Goal: Transaction & Acquisition: Purchase product/service

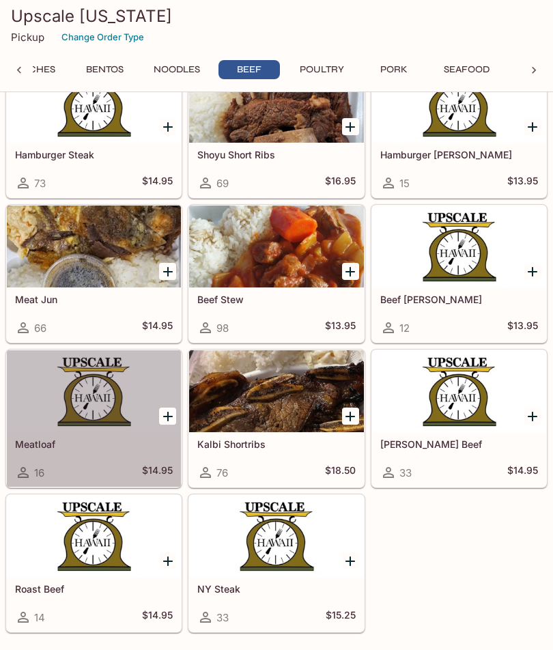
click at [96, 406] on div at bounding box center [94, 391] width 174 height 82
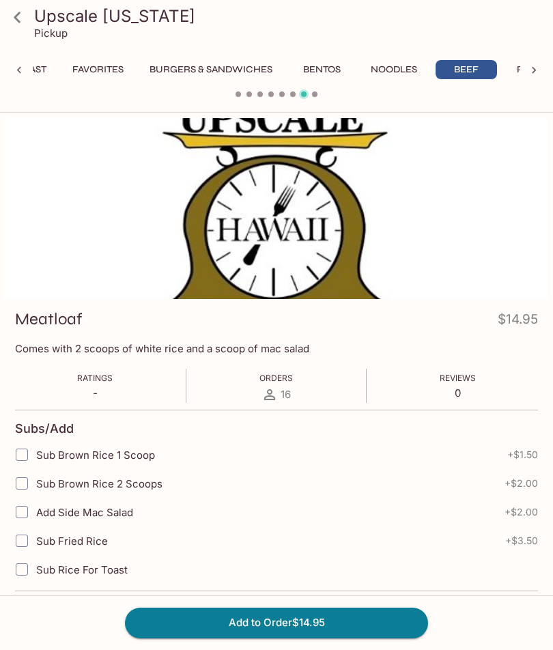
click at [327, 67] on button "Bentos" at bounding box center [321, 69] width 61 height 19
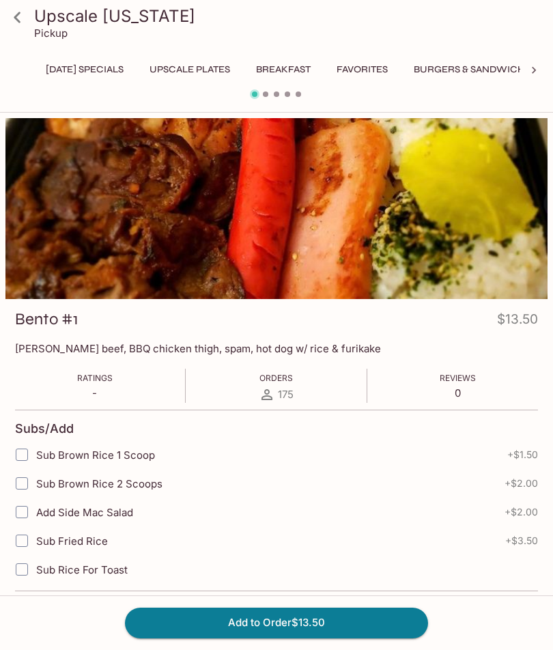
click at [91, 66] on button "[DATE] Specials" at bounding box center [84, 69] width 93 height 19
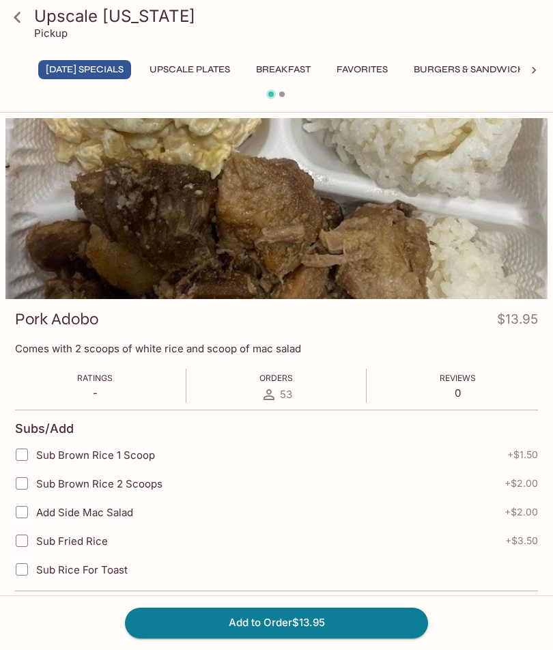
click at [204, 73] on button "UPSCALE Plates" at bounding box center [190, 69] width 96 height 19
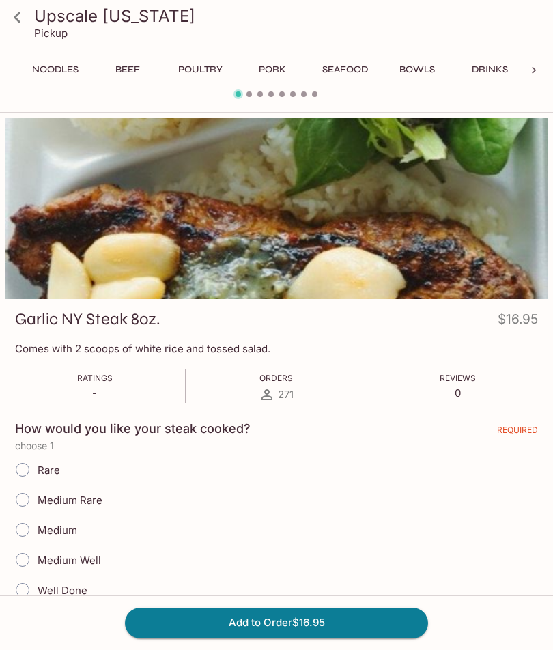
scroll to position [0, 621]
click at [348, 74] on button "Seafood" at bounding box center [344, 69] width 61 height 19
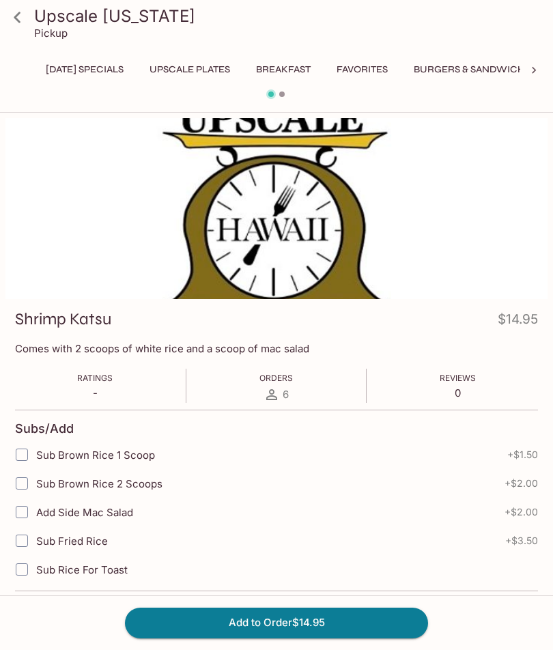
scroll to position [0, 0]
click at [83, 74] on button "[DATE] Specials" at bounding box center [84, 69] width 93 height 19
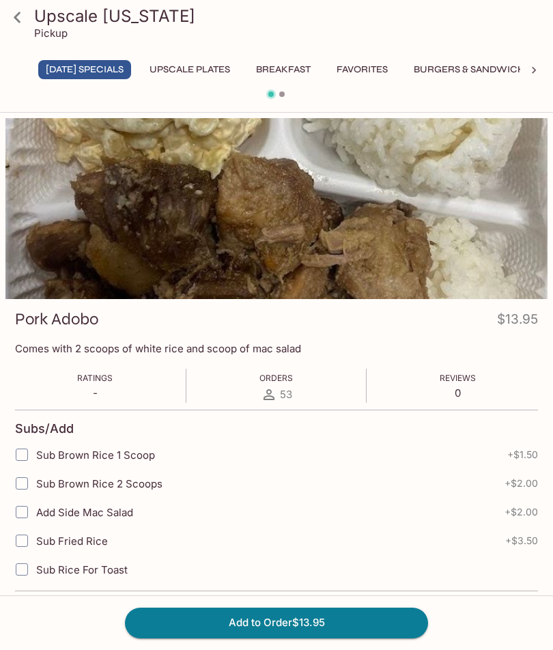
click at [278, 102] on div at bounding box center [276, 96] width 553 height 18
click at [272, 85] on div "[DATE] Specials UPSCALE Plates Breakfast Favorites Burgers & Sandwiches Bentos …" at bounding box center [276, 73] width 487 height 27
click at [278, 91] on div at bounding box center [276, 96] width 553 height 18
click at [280, 99] on div at bounding box center [276, 96] width 553 height 18
click at [20, 20] on icon at bounding box center [17, 17] width 24 height 24
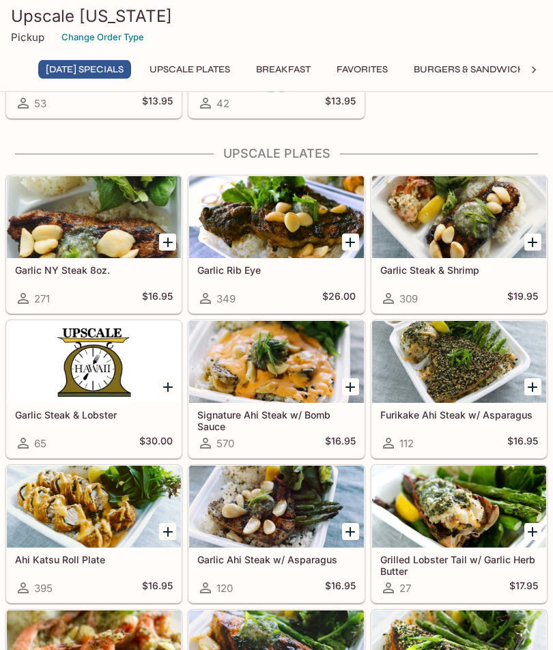
scroll to position [164, 0]
click at [441, 353] on div at bounding box center [459, 362] width 174 height 82
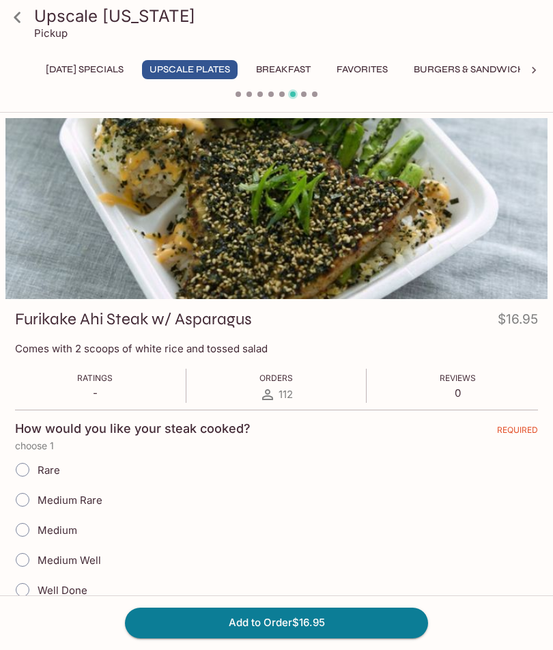
click at [4, 9] on link at bounding box center [17, 17] width 34 height 34
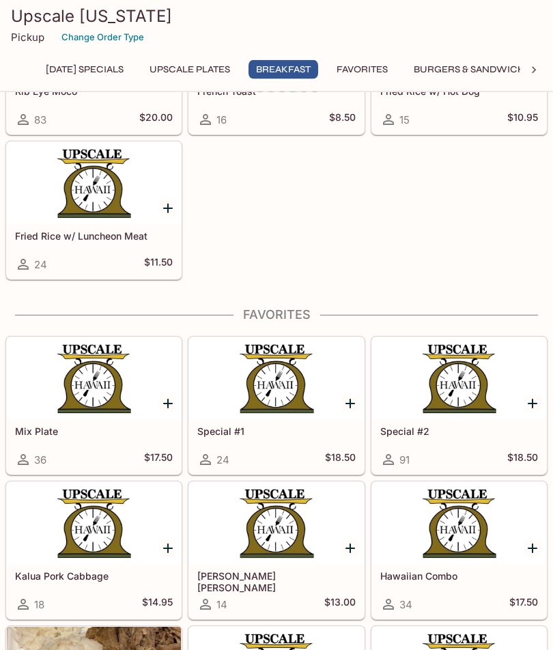
scroll to position [1841, 0]
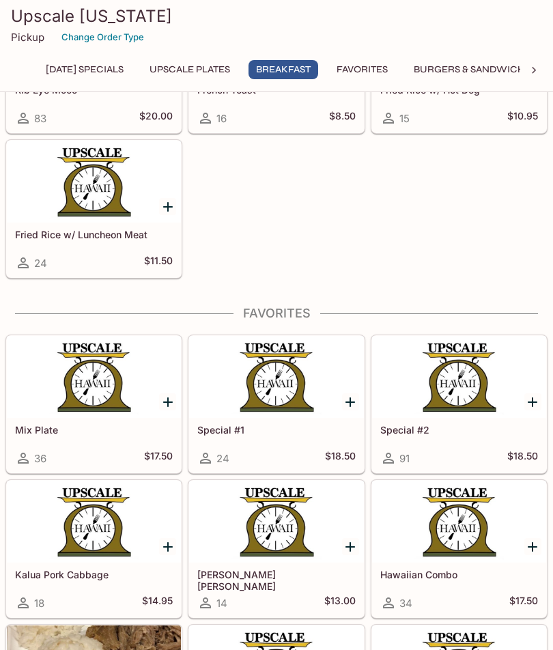
click at [255, 394] on div at bounding box center [276, 377] width 174 height 82
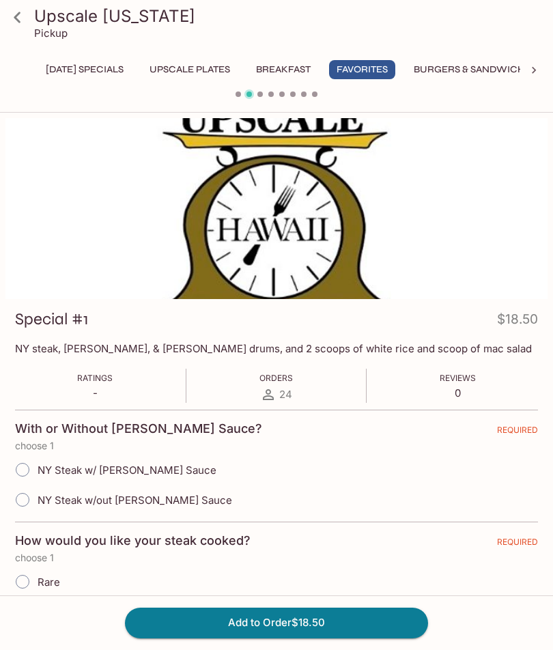
click at [6, 13] on icon at bounding box center [17, 17] width 24 height 24
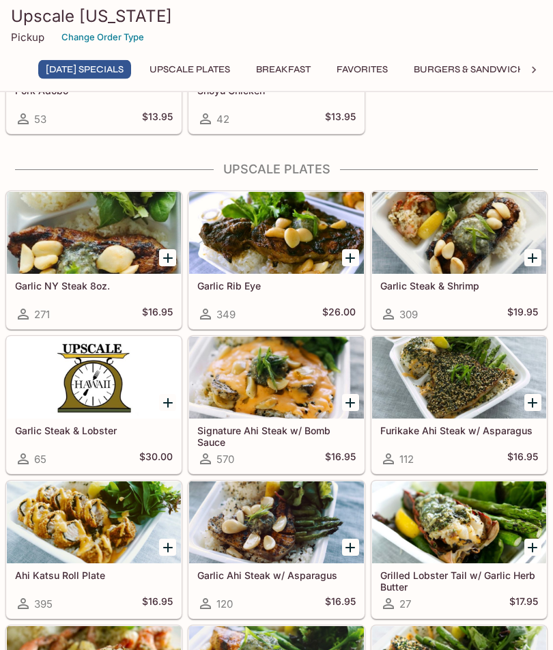
scroll to position [148, 0]
click at [270, 379] on div at bounding box center [276, 377] width 174 height 82
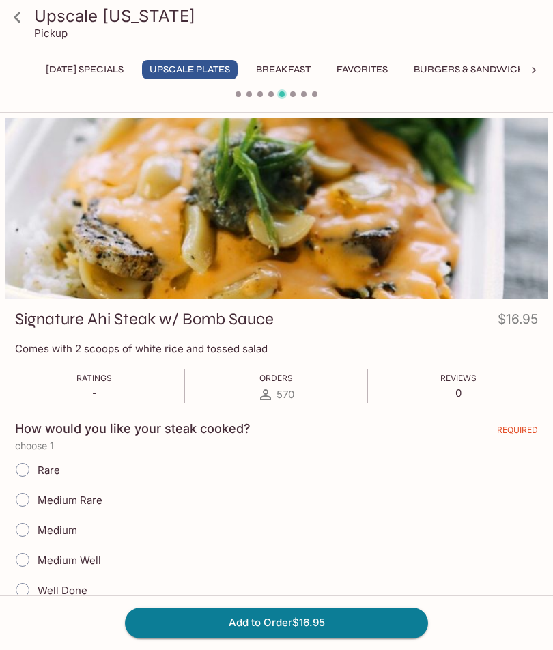
click at [22, 14] on icon at bounding box center [17, 17] width 24 height 24
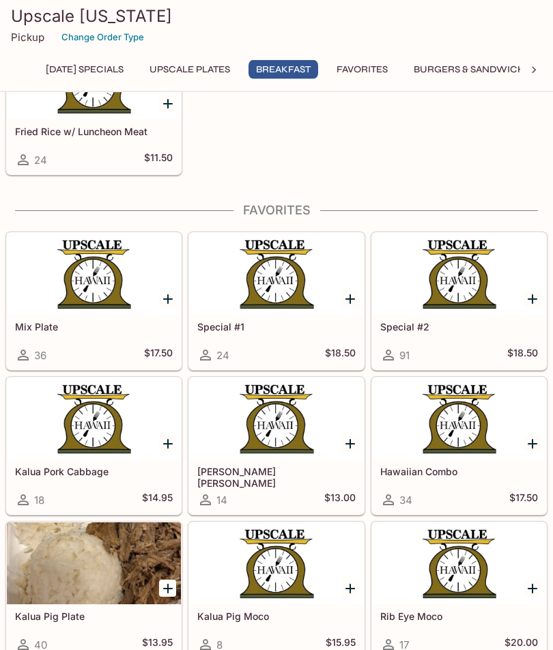
scroll to position [1945, 0]
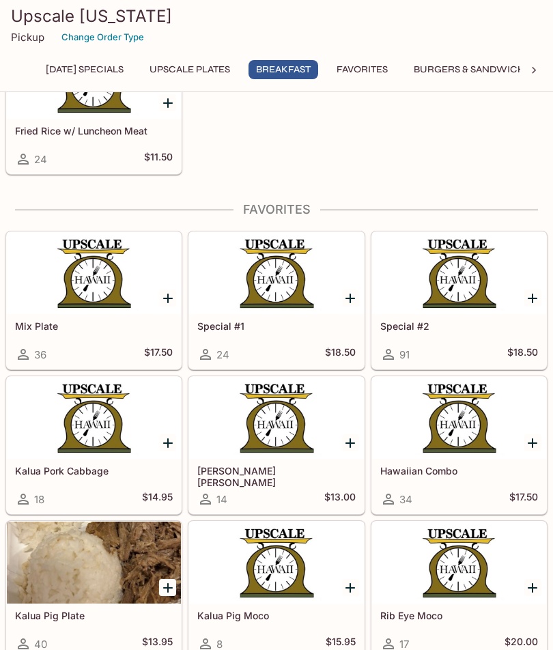
click at [96, 285] on div at bounding box center [94, 273] width 174 height 82
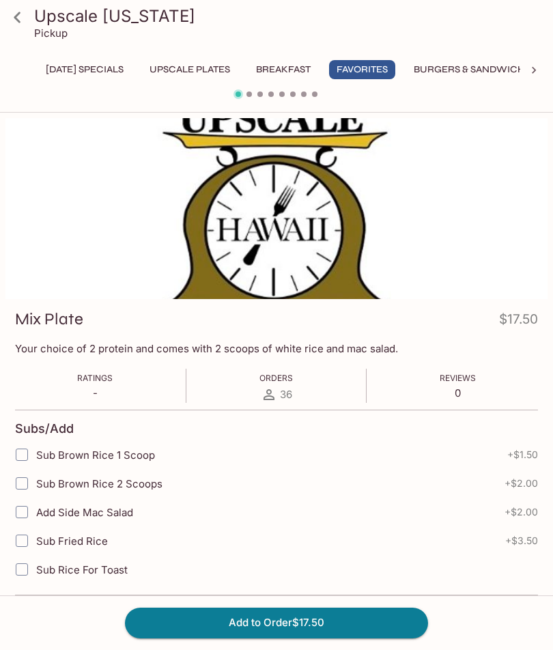
click at [12, 16] on icon at bounding box center [17, 17] width 24 height 24
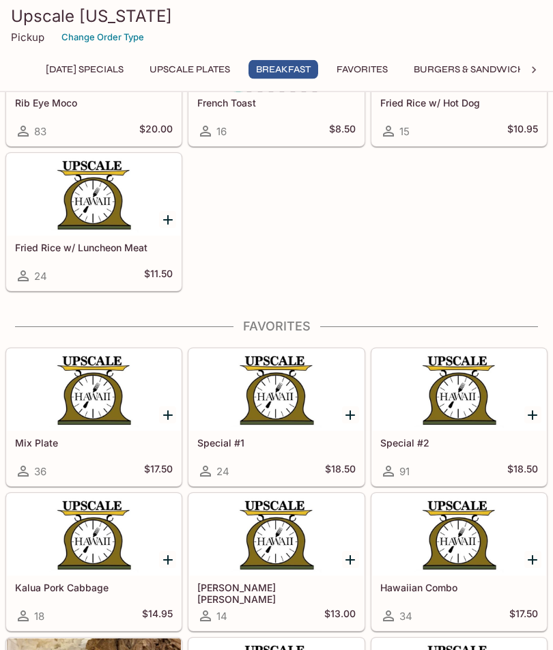
scroll to position [1828, 0]
click at [445, 412] on div at bounding box center [459, 390] width 174 height 82
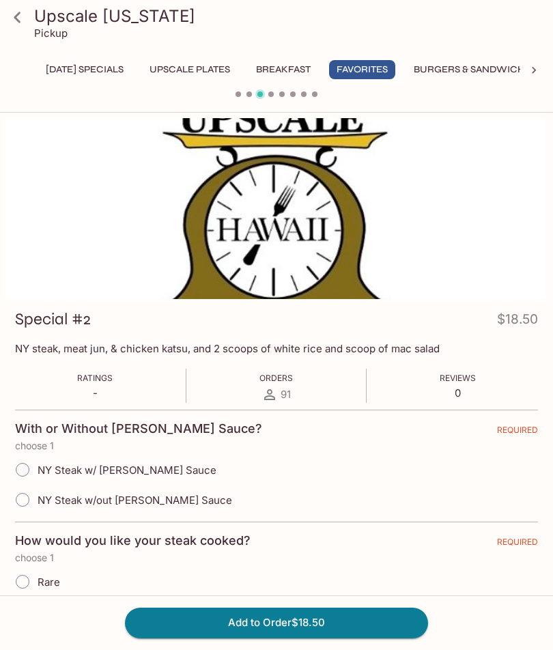
click at [13, 16] on icon at bounding box center [17, 17] width 24 height 24
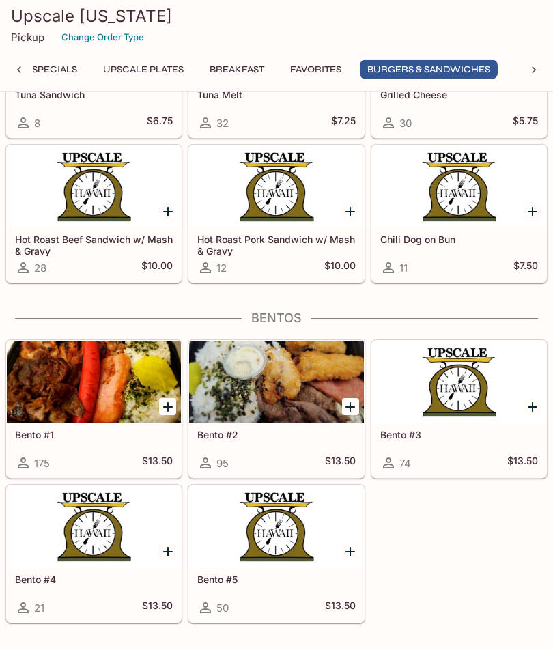
scroll to position [3384, 0]
click at [290, 388] on div at bounding box center [276, 382] width 174 height 82
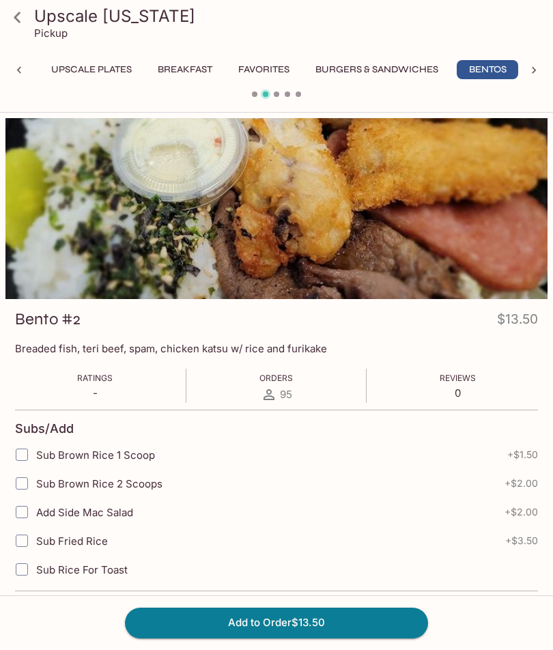
scroll to position [0, 119]
click at [9, 69] on div at bounding box center [18, 70] width 27 height 20
click at [6, 25] on icon at bounding box center [17, 17] width 24 height 24
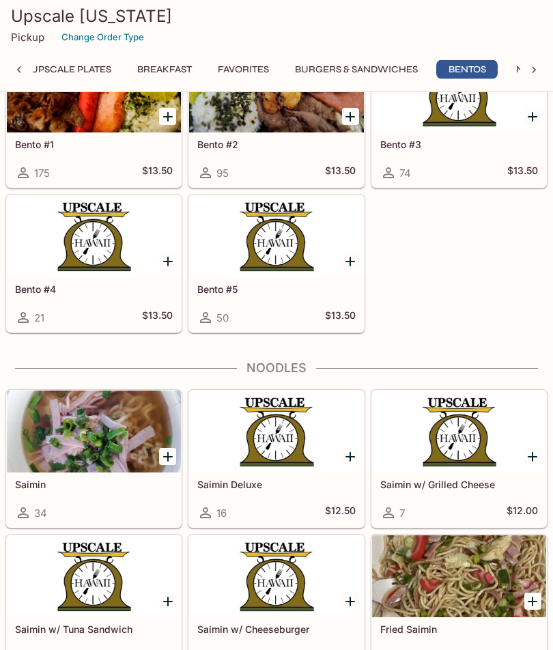
scroll to position [118, 0]
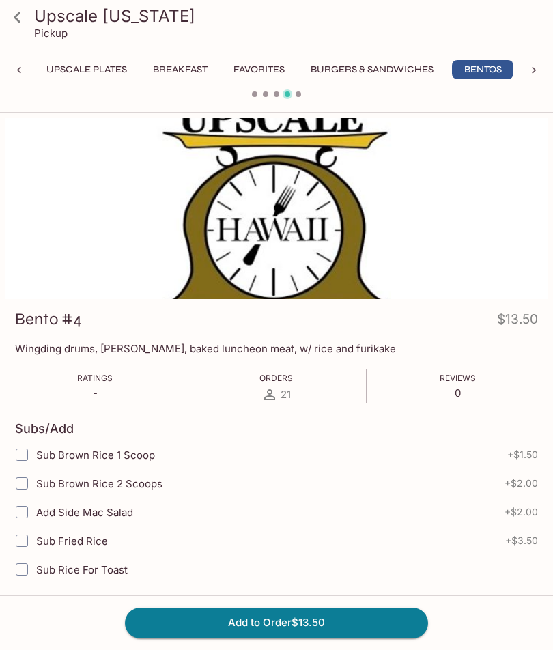
scroll to position [0, 119]
click at [21, 18] on icon at bounding box center [17, 17] width 24 height 24
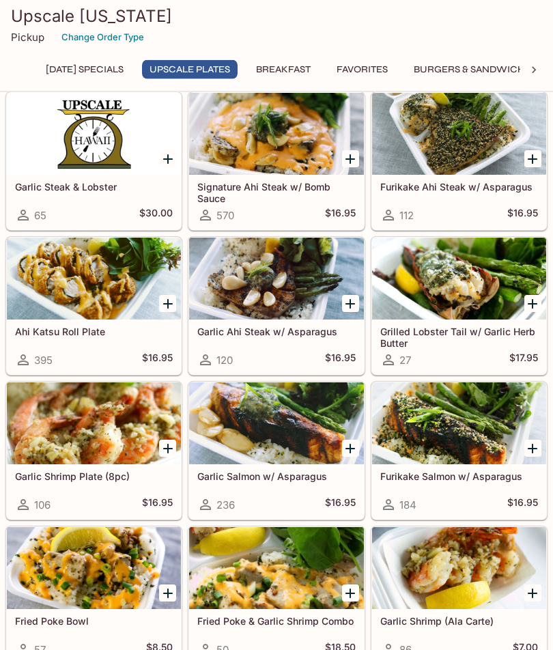
scroll to position [392, 0]
click at [440, 419] on div at bounding box center [459, 423] width 174 height 82
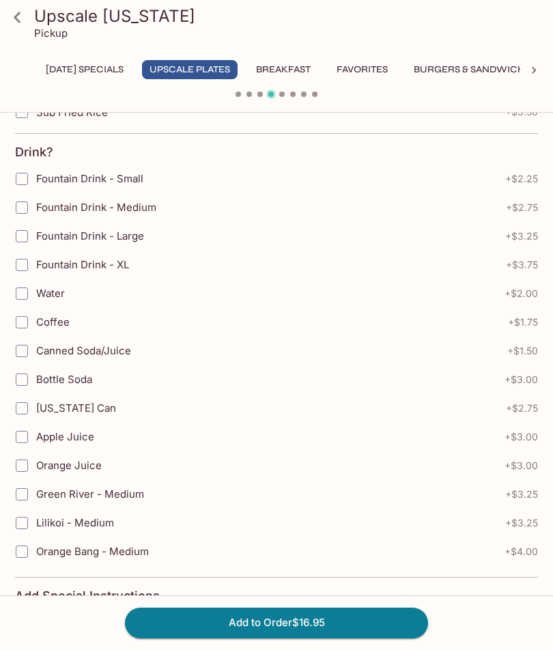
scroll to position [461, 0]
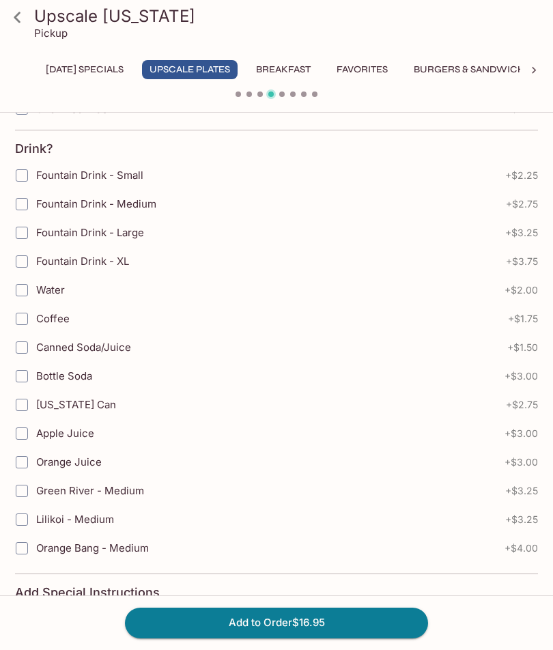
click at [20, 18] on icon at bounding box center [17, 17] width 24 height 24
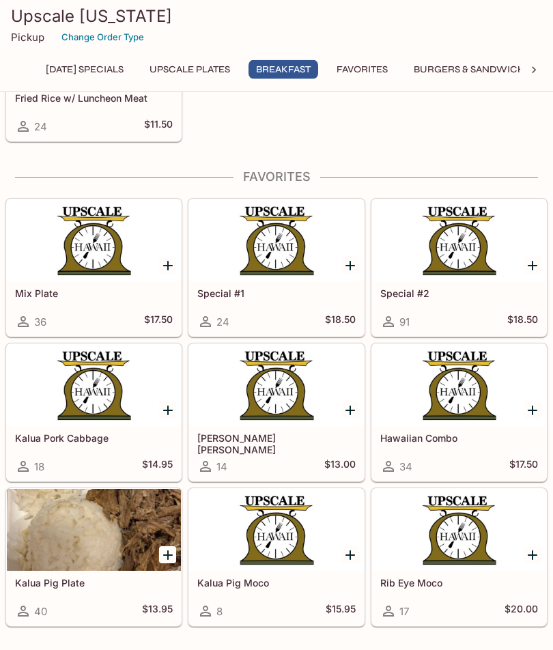
scroll to position [1978, 0]
click at [87, 246] on div at bounding box center [94, 240] width 174 height 82
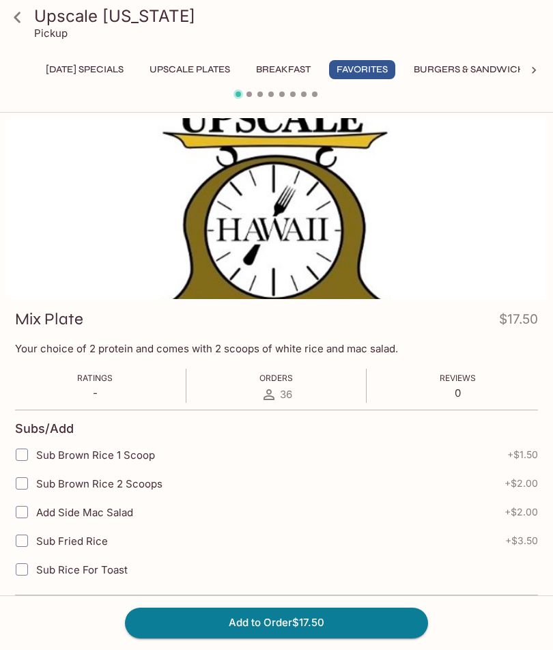
click at [8, 12] on icon at bounding box center [17, 17] width 24 height 24
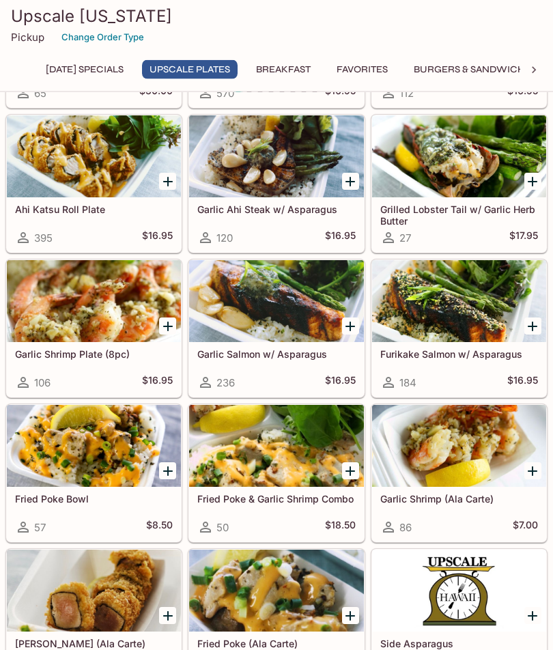
scroll to position [515, 0]
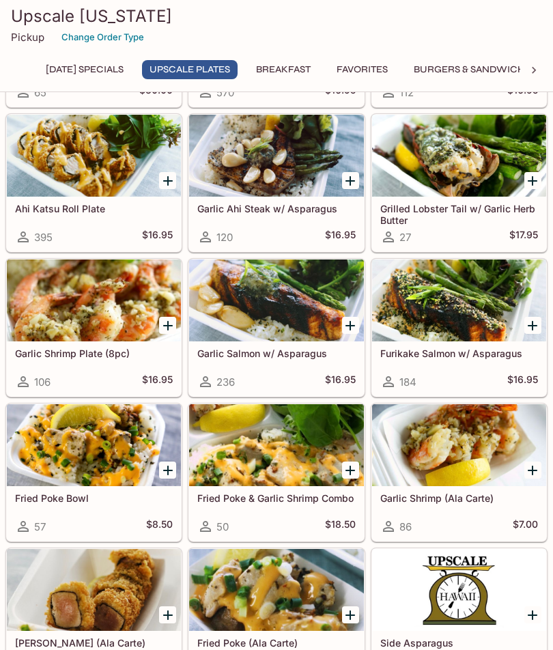
click at [72, 151] on div at bounding box center [94, 156] width 174 height 82
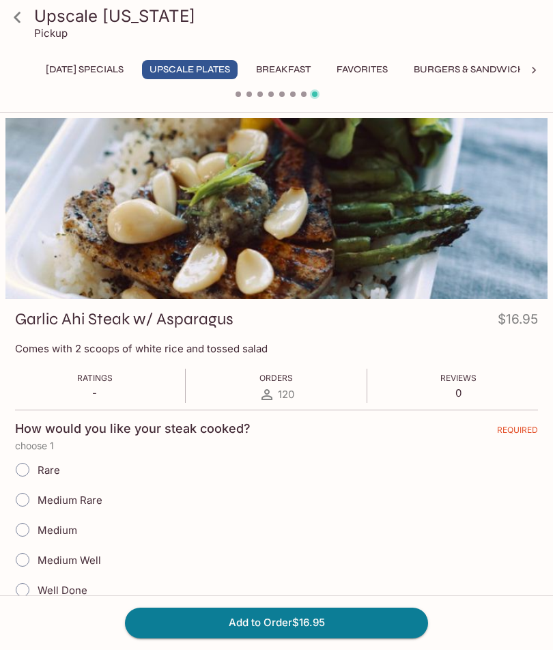
click at [18, 21] on icon at bounding box center [17, 17] width 7 height 11
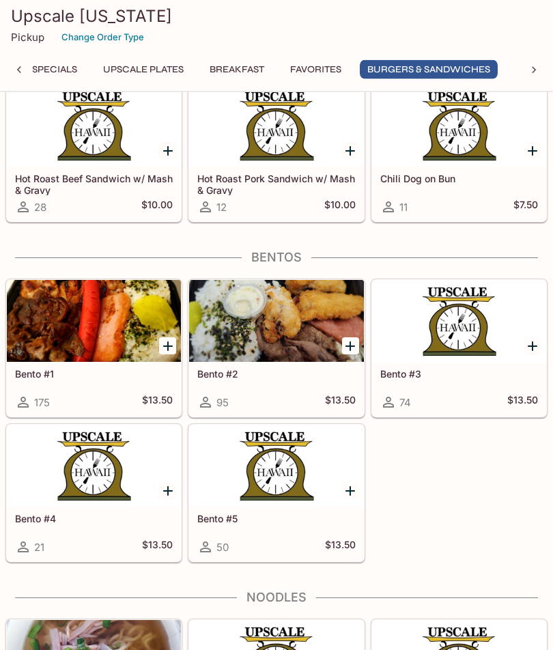
scroll to position [3446, 0]
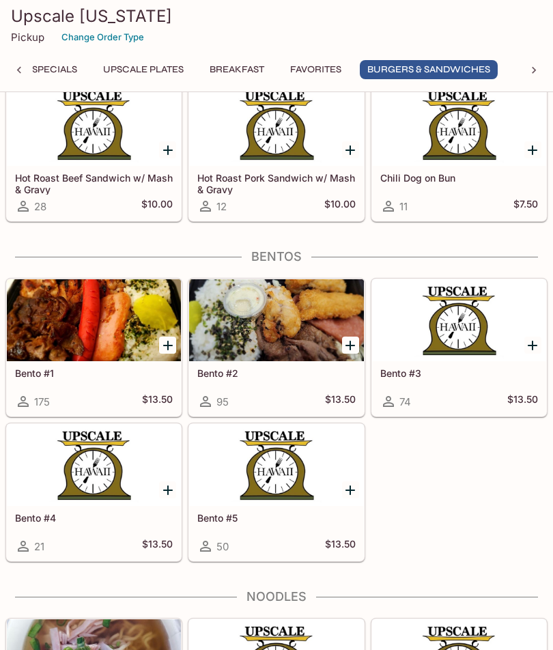
click at [59, 326] on div at bounding box center [94, 320] width 174 height 82
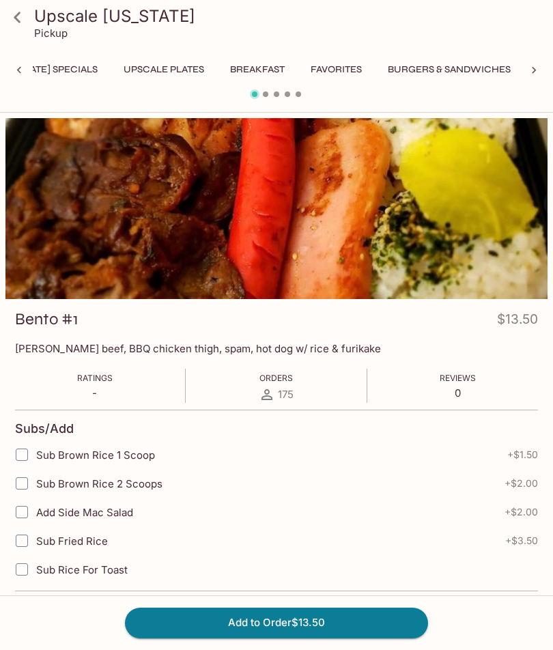
scroll to position [0, 119]
click at [10, 23] on icon at bounding box center [17, 17] width 24 height 24
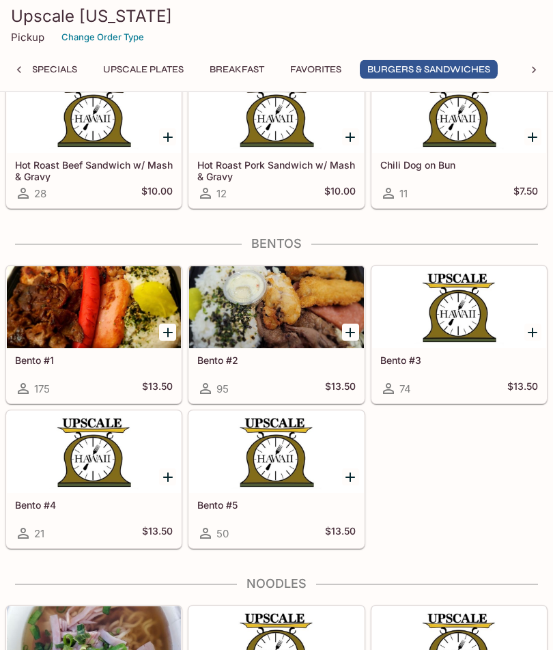
scroll to position [3459, 0]
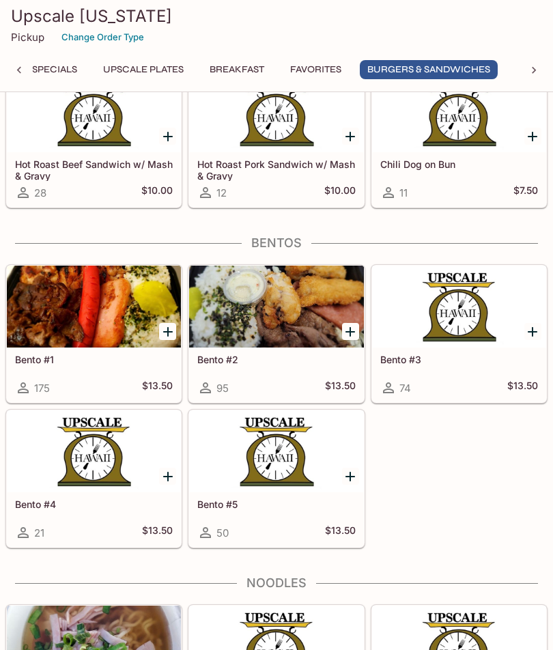
click at [116, 319] on div at bounding box center [94, 306] width 174 height 82
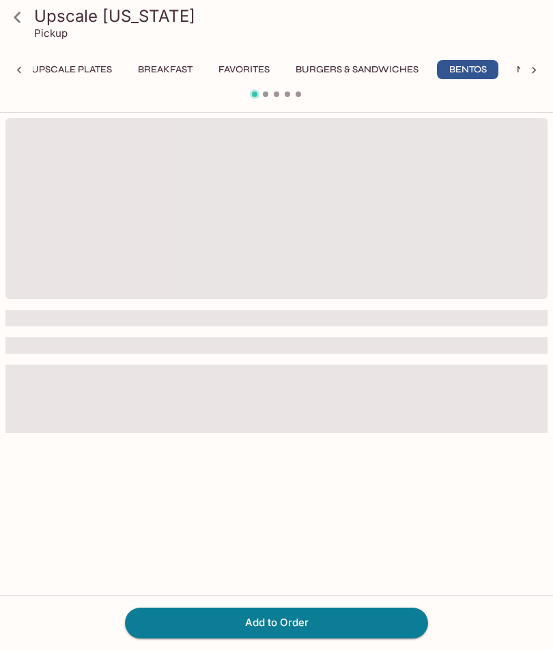
scroll to position [0, 119]
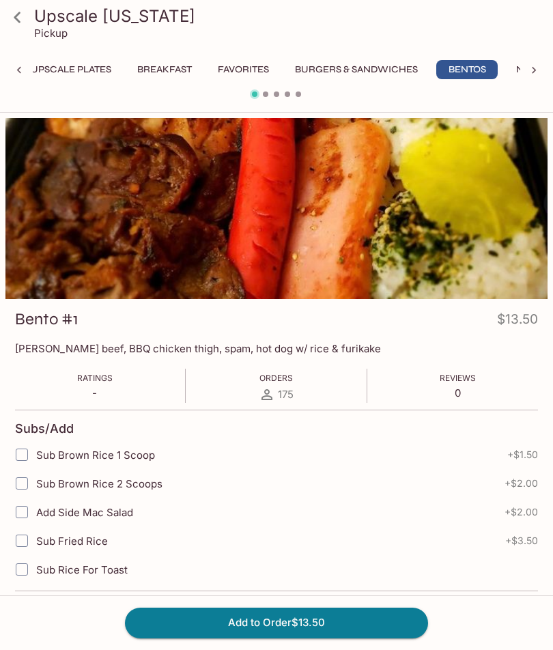
click at [27, 12] on icon at bounding box center [17, 17] width 24 height 24
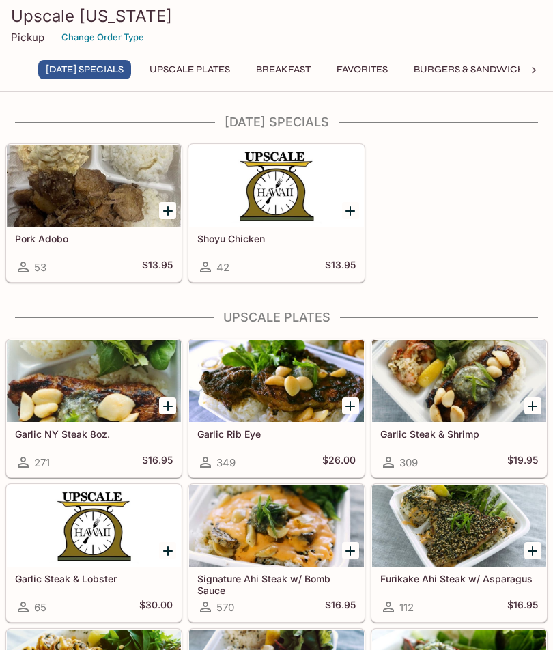
click at [392, 78] on button "Favorites" at bounding box center [362, 69] width 66 height 19
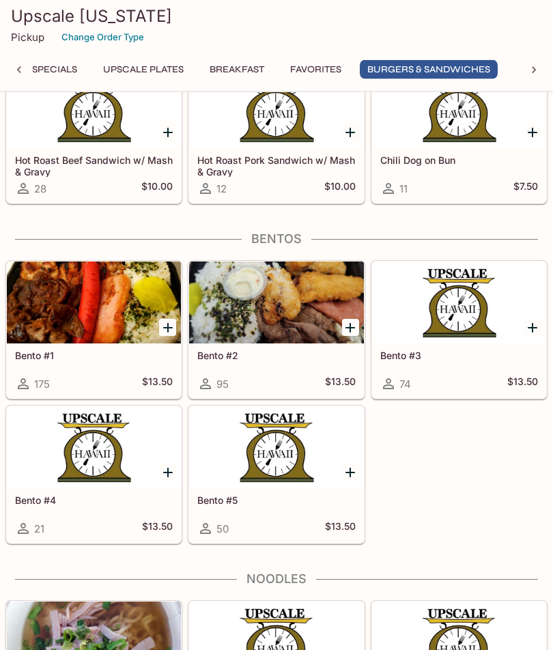
scroll to position [3463, 0]
click at [291, 310] on div at bounding box center [276, 302] width 174 height 82
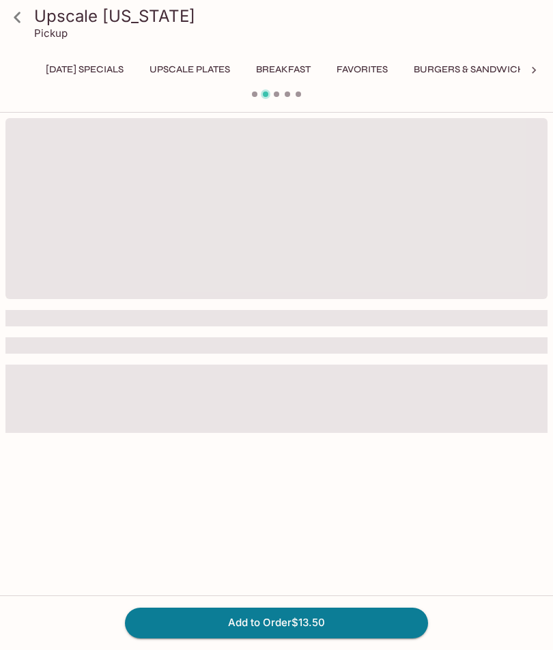
scroll to position [0, 119]
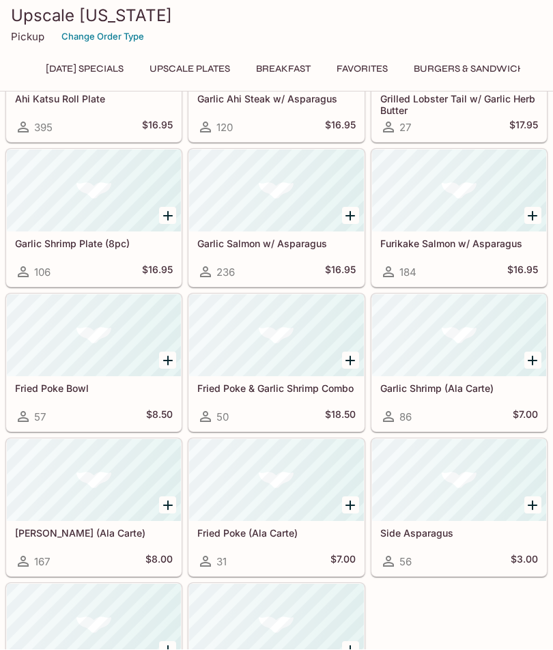
scroll to position [624, 0]
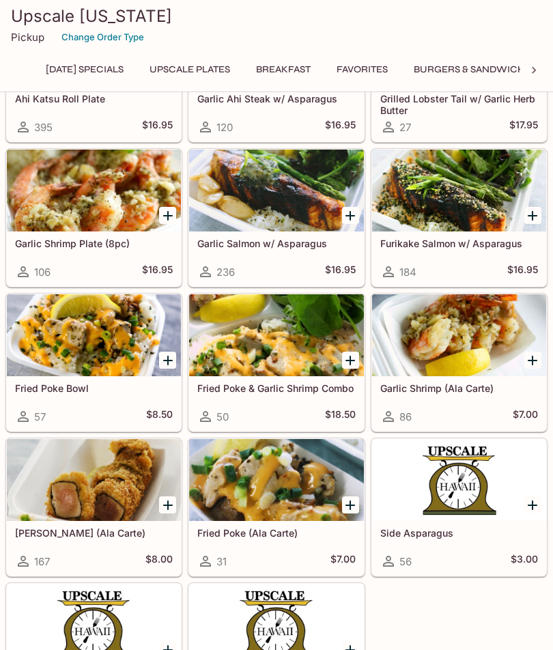
click at [394, 68] on button "Favorites" at bounding box center [362, 69] width 66 height 19
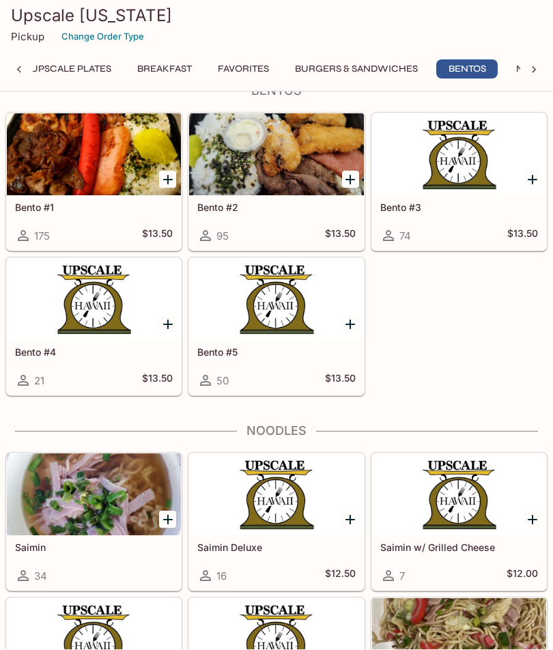
scroll to position [3611, 0]
click at [412, 209] on h5 "Bento #3" at bounding box center [459, 207] width 158 height 12
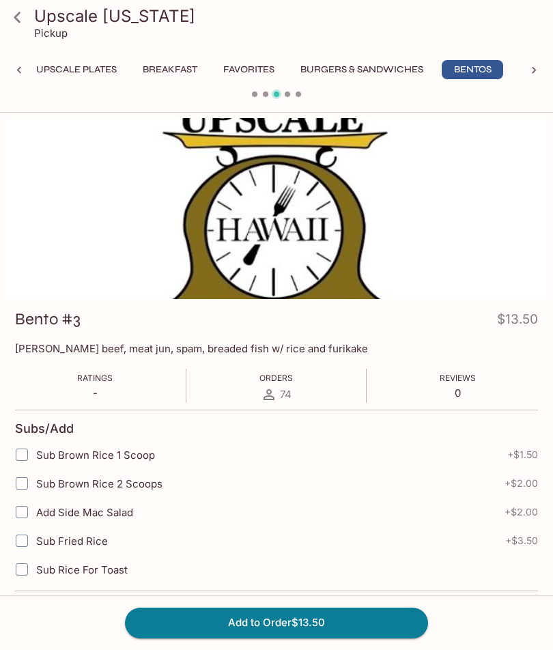
scroll to position [0, 119]
click at [493, 66] on button "Bentos" at bounding box center [466, 69] width 61 height 19
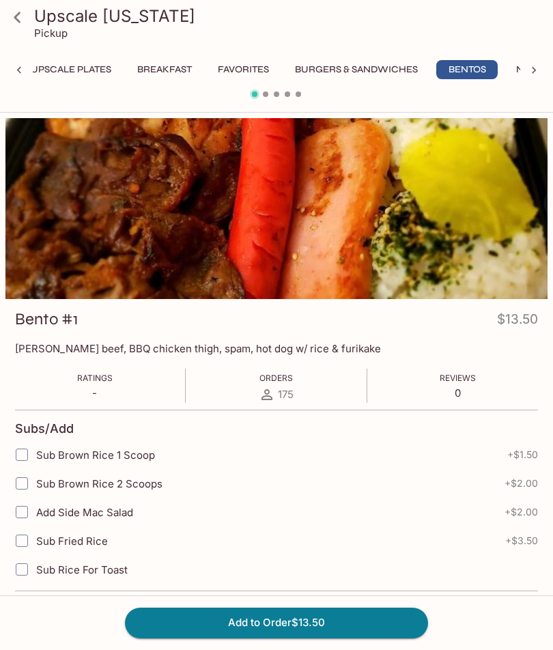
click at [493, 74] on button "Bentos" at bounding box center [466, 69] width 61 height 19
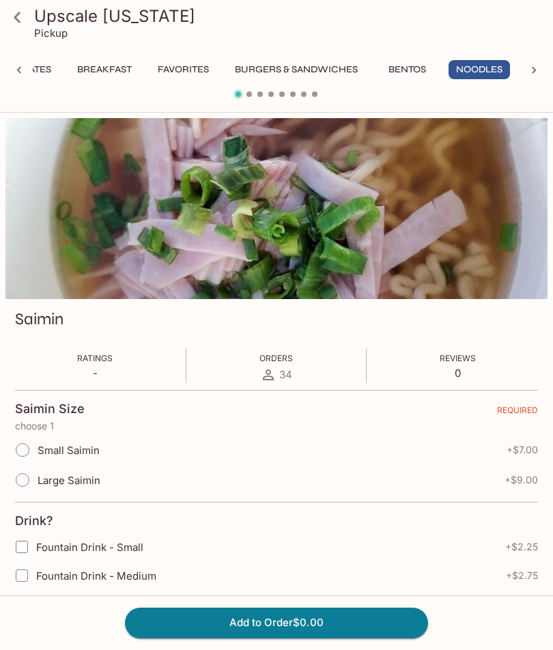
scroll to position [0, 192]
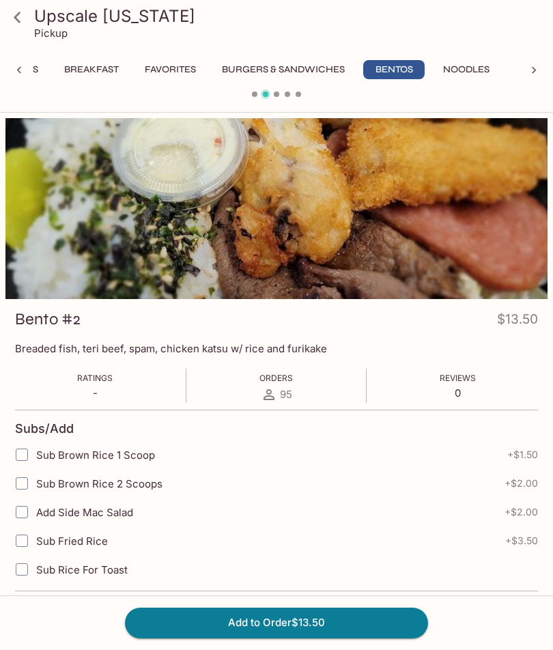
click at [495, 73] on button "Noodles" at bounding box center [465, 69] width 61 height 19
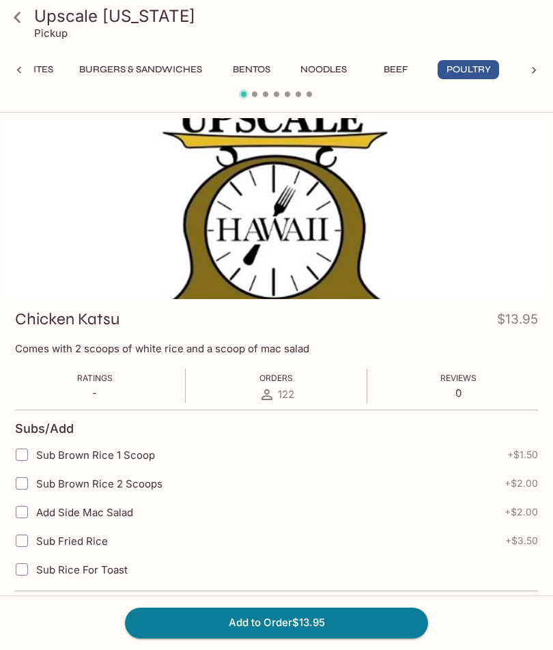
scroll to position [0, 336]
click at [414, 73] on button "Beef" at bounding box center [393, 69] width 61 height 19
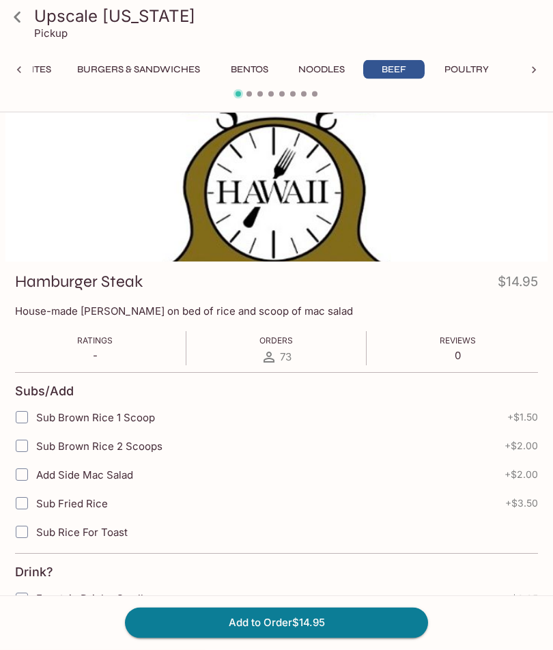
scroll to position [0, 0]
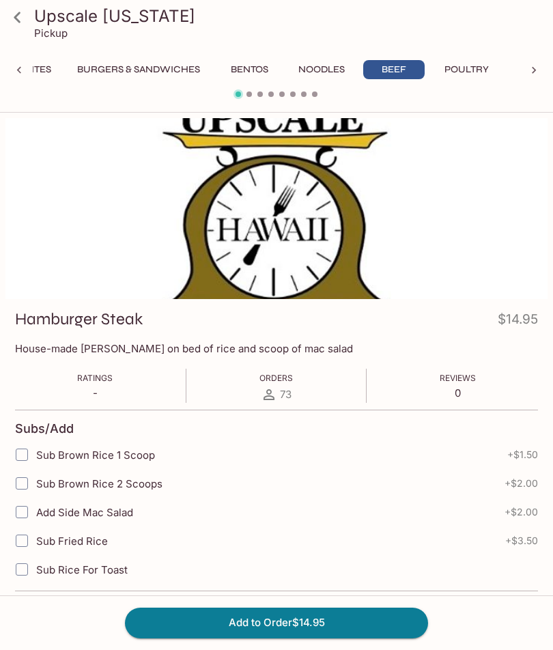
click at [59, 70] on button "Favorites" at bounding box center [25, 69] width 66 height 19
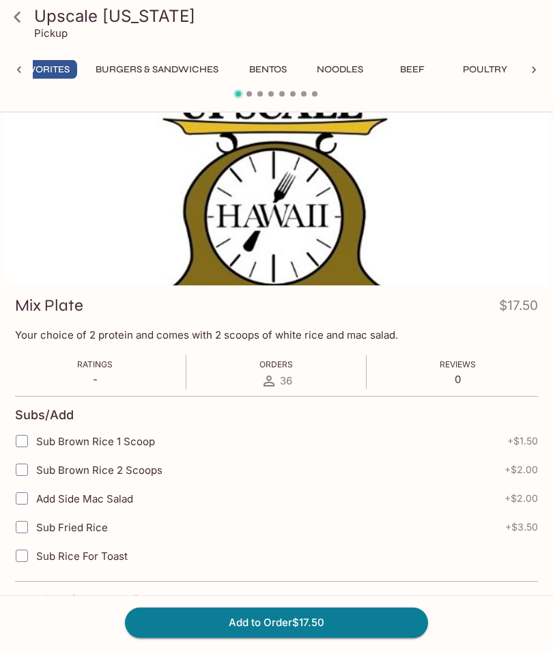
scroll to position [14, 0]
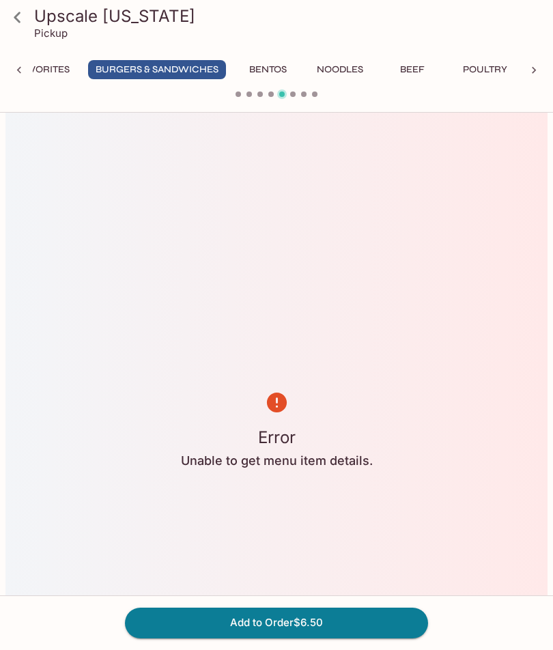
click at [295, 73] on button "Bentos" at bounding box center [267, 69] width 61 height 19
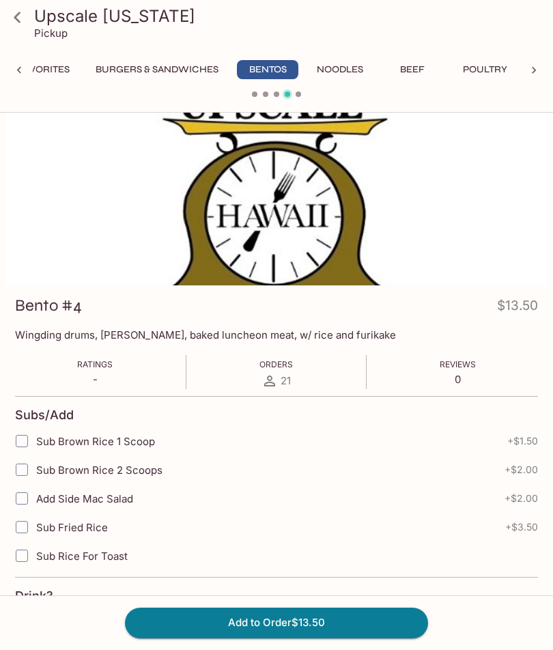
scroll to position [25, 0]
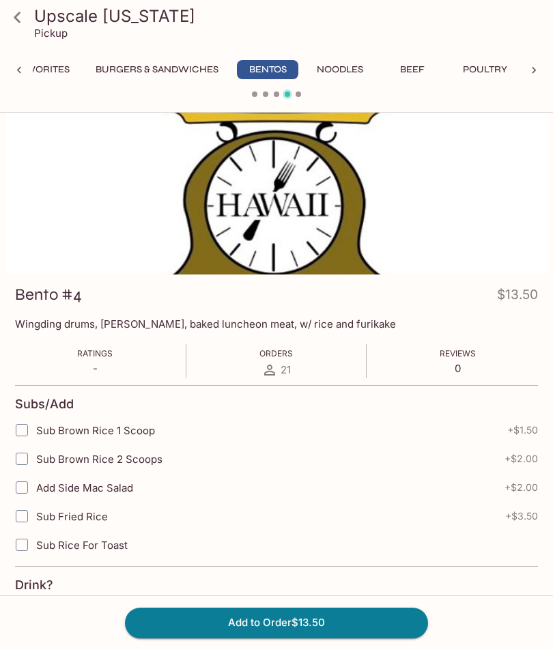
click at [508, 66] on button "Poultry" at bounding box center [484, 69] width 61 height 19
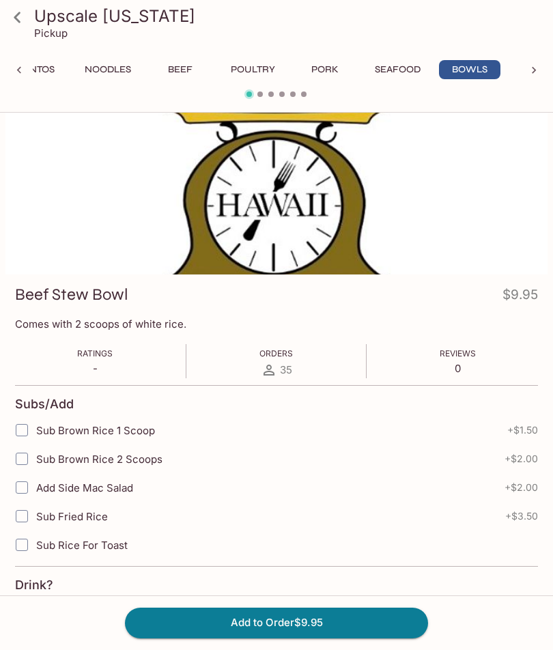
scroll to position [0, 553]
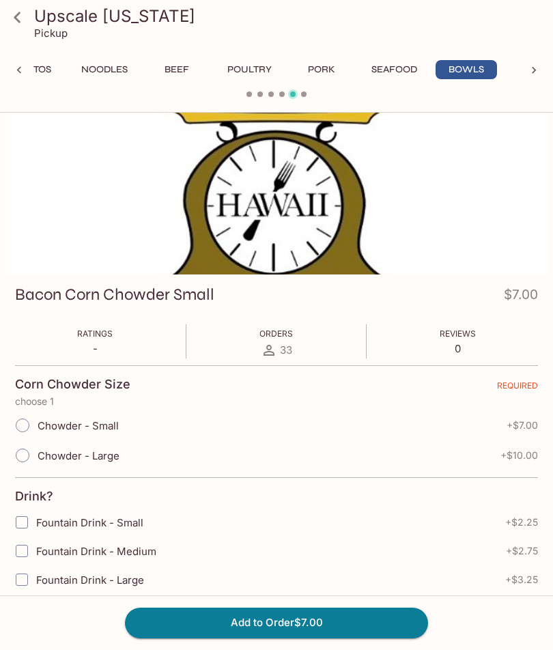
click at [60, 76] on button "Bentos" at bounding box center [31, 69] width 61 height 19
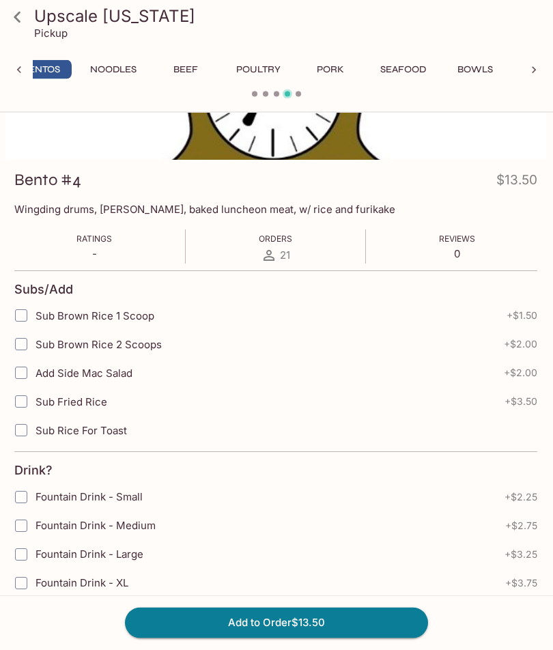
scroll to position [0, 0]
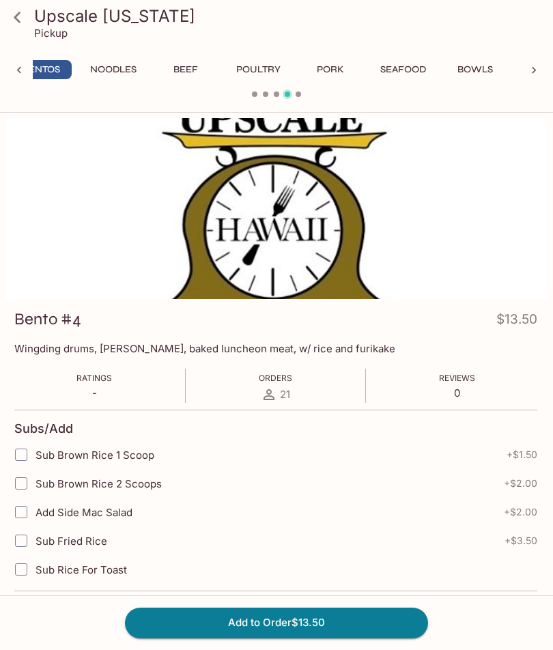
click at [266, 622] on button "Add to Order $13.50" at bounding box center [276, 622] width 303 height 30
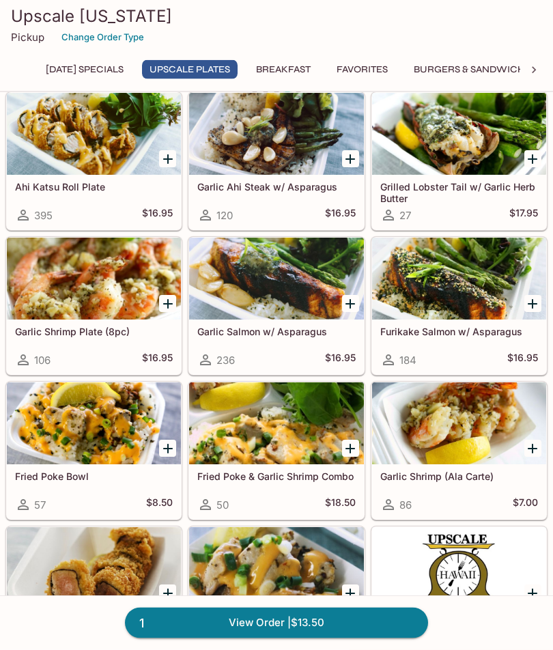
scroll to position [536, 0]
click at [282, 284] on div at bounding box center [276, 278] width 174 height 82
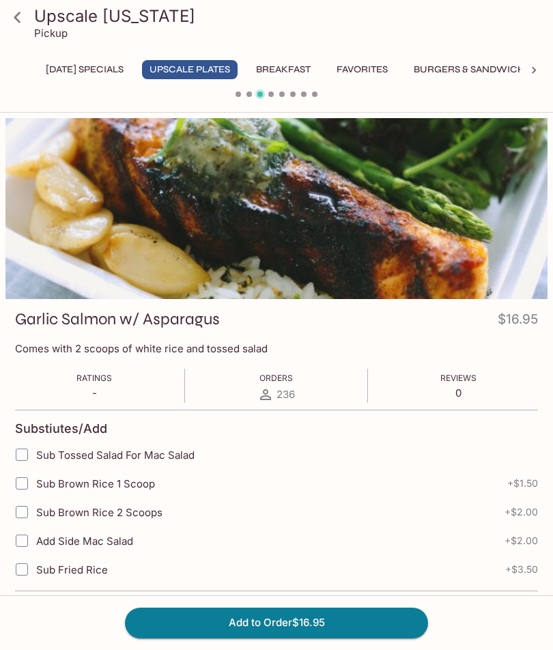
click at [18, 457] on input "Sub Tossed Salad For Mac Salad" at bounding box center [21, 454] width 27 height 27
checkbox input "true"
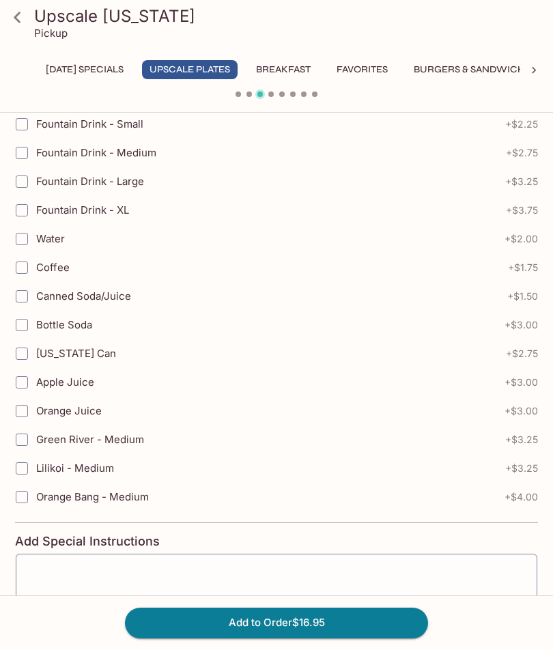
scroll to position [560, 0]
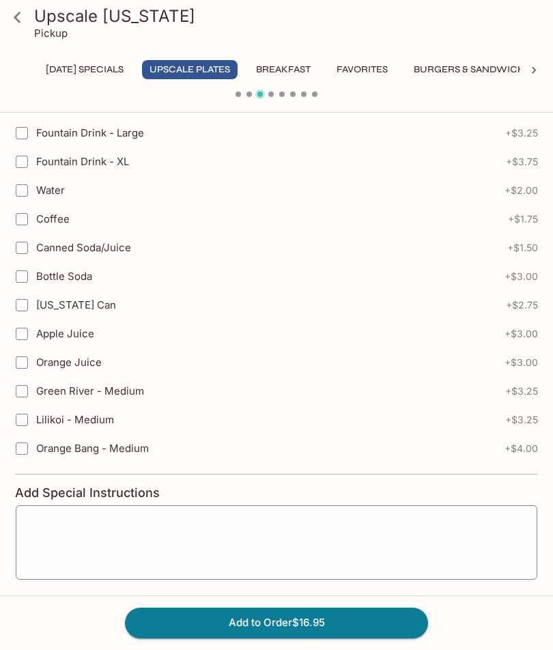
click at [186, 637] on button "Add to Order $16.95" at bounding box center [276, 622] width 303 height 30
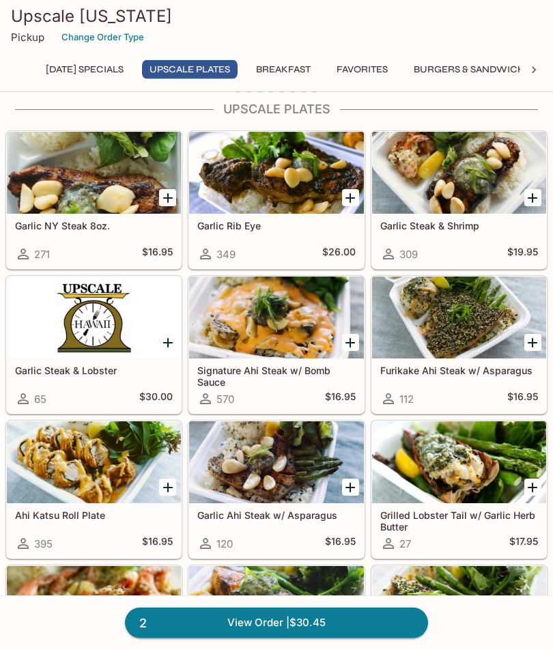
scroll to position [208, 0]
click at [99, 463] on div at bounding box center [94, 462] width 174 height 82
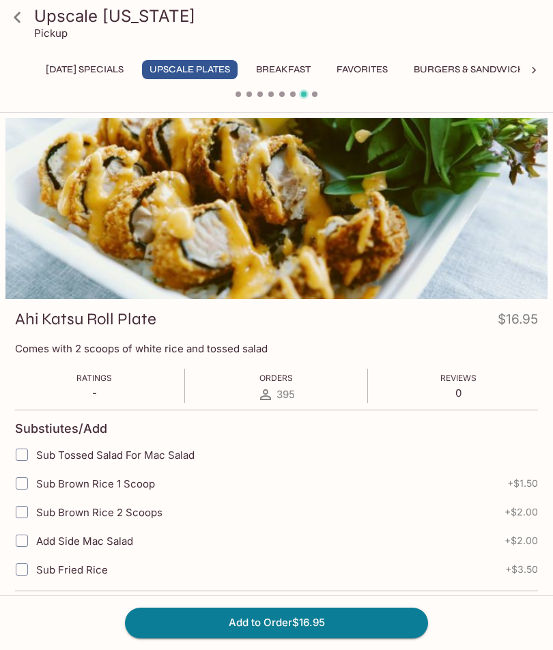
click at [16, 459] on input "Sub Tossed Salad For Mac Salad" at bounding box center [21, 454] width 27 height 27
checkbox input "true"
click at [180, 624] on button "Add to Order $16.95" at bounding box center [276, 622] width 303 height 30
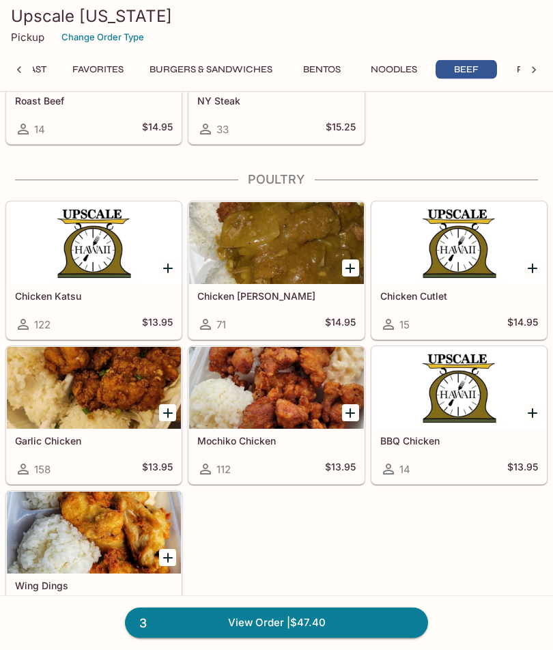
scroll to position [5121, 0]
click at [260, 392] on div at bounding box center [276, 388] width 174 height 82
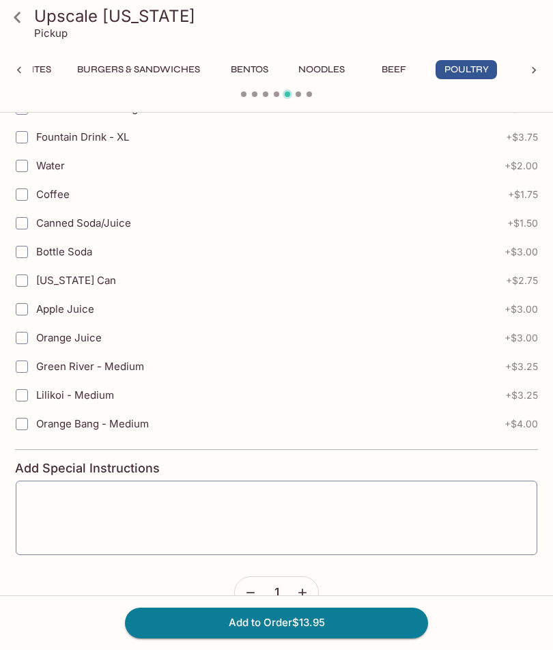
scroll to position [607, 0]
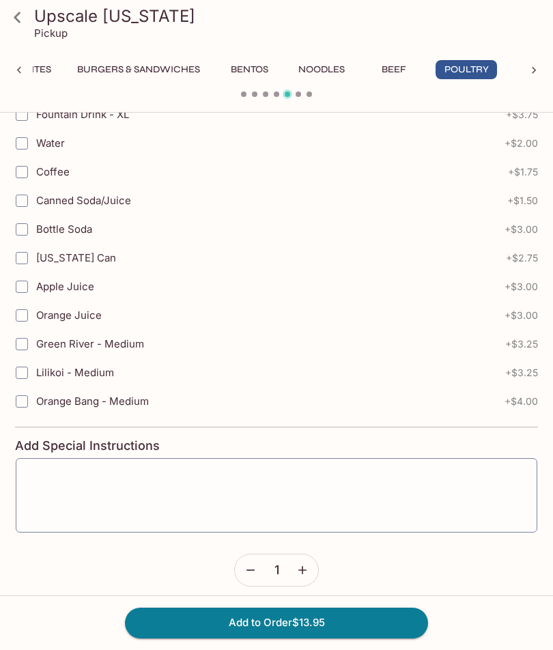
click at [179, 637] on button "Add to Order $13.95" at bounding box center [276, 622] width 303 height 30
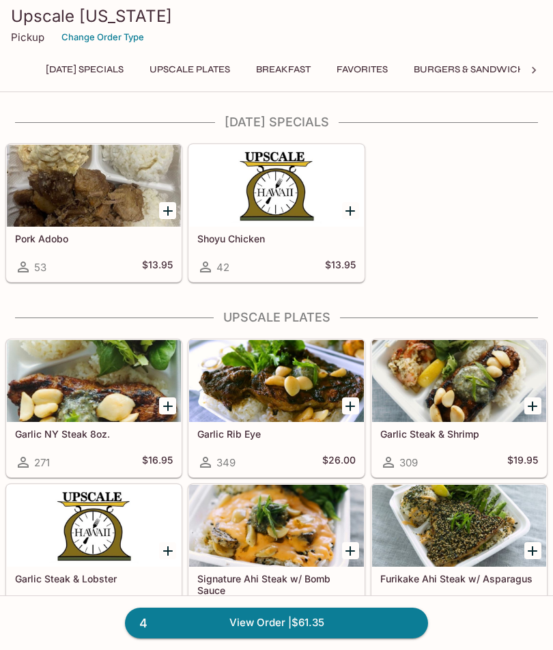
click at [203, 630] on link "4 View Order | $61.35" at bounding box center [276, 622] width 303 height 30
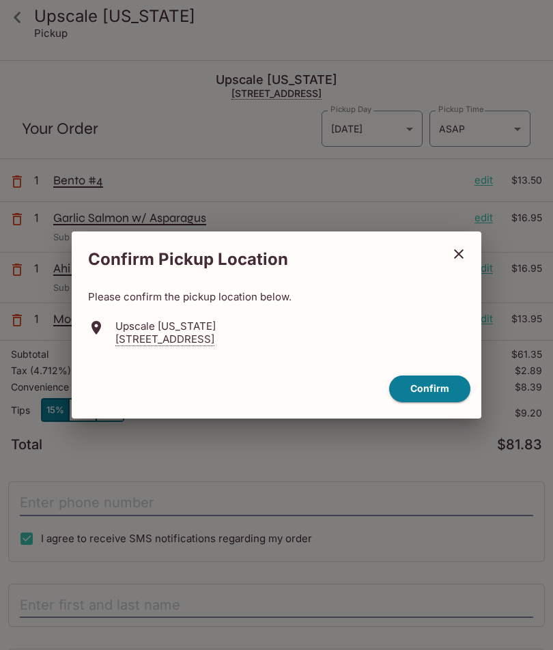
click at [422, 390] on button "Confirm" at bounding box center [429, 388] width 81 height 27
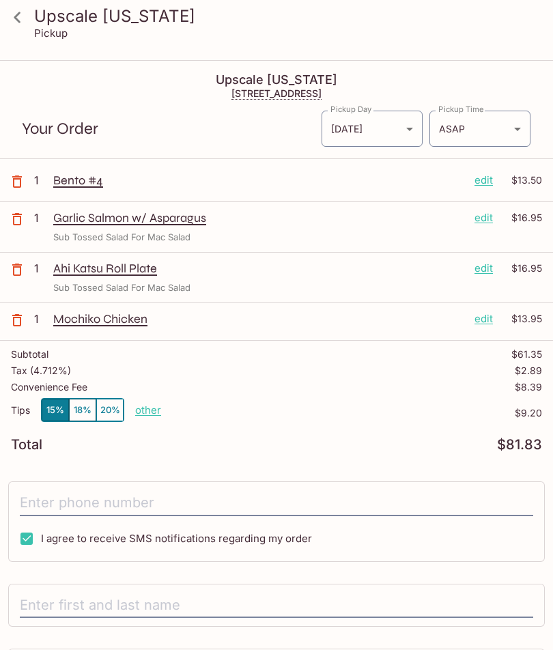
click at [147, 409] on p "other" at bounding box center [148, 409] width 26 height 13
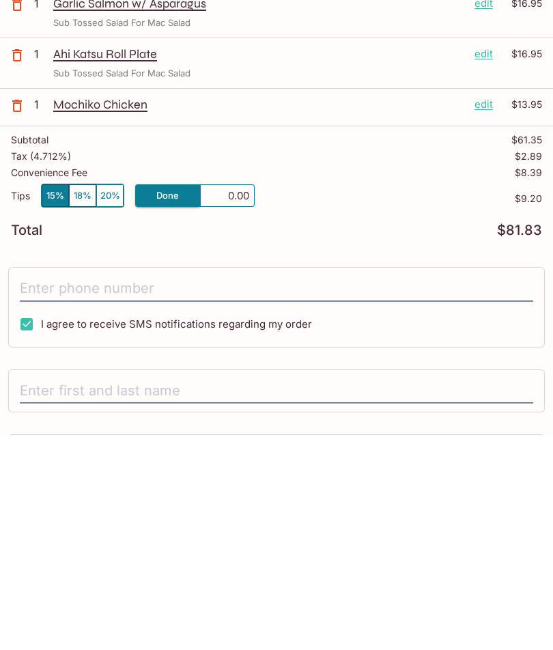
type input "0.00"
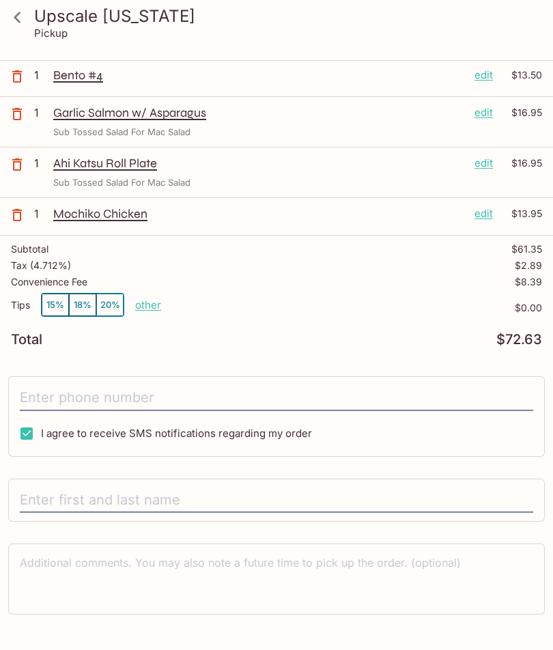
scroll to position [162, 0]
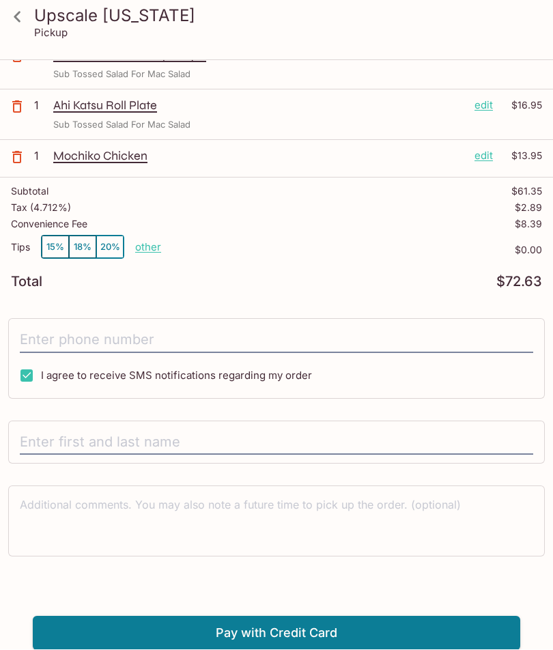
click at [42, 330] on input "tel" at bounding box center [276, 341] width 513 height 26
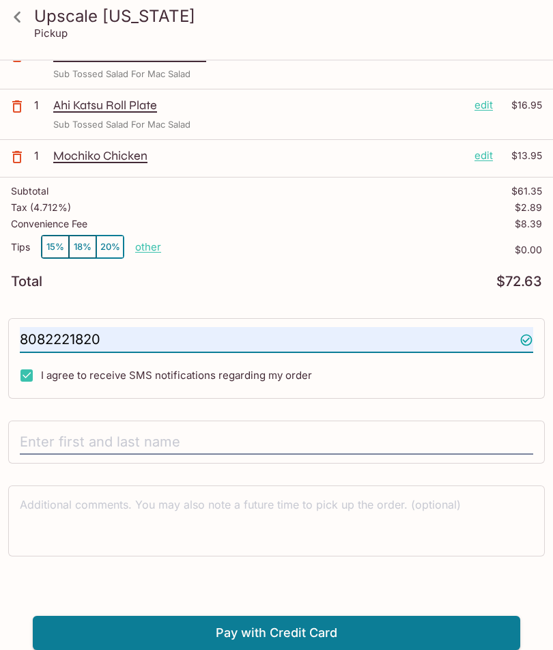
type input "[PHONE_NUMBER]"
click at [20, 442] on input "text" at bounding box center [276, 443] width 513 height 26
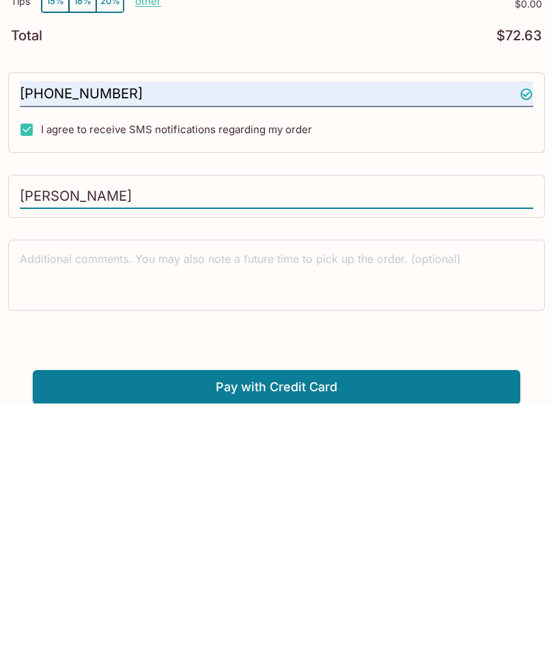
type input "[PERSON_NAME]"
click at [50, 497] on textarea at bounding box center [276, 520] width 513 height 47
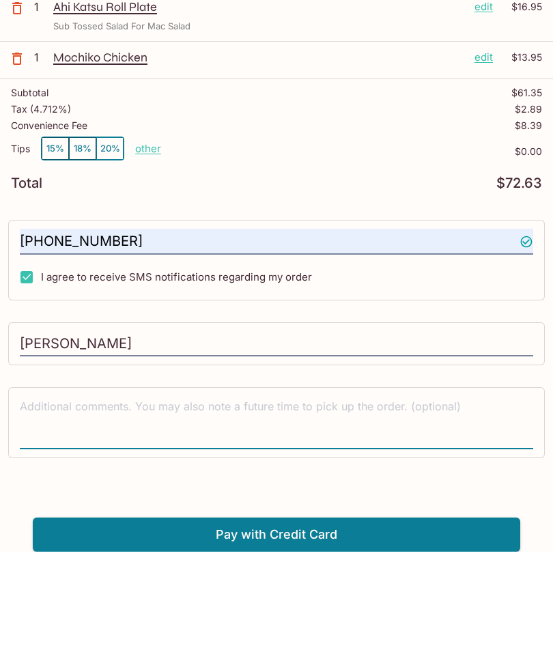
scroll to position [0, 0]
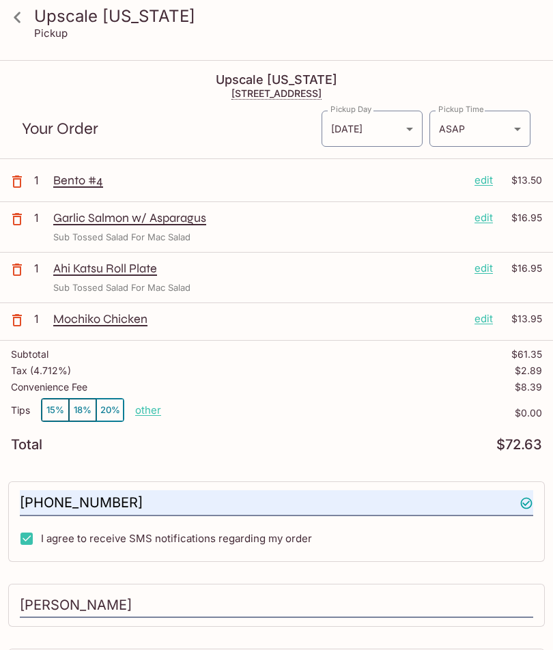
click at [7, 8] on icon at bounding box center [17, 17] width 24 height 24
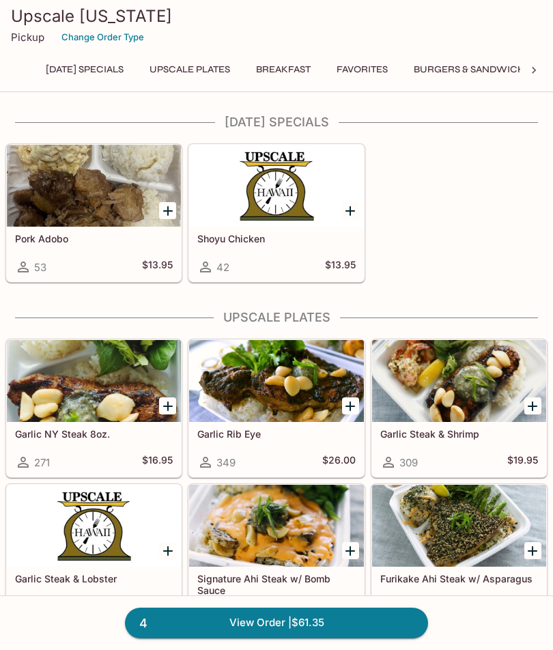
click at [74, 41] on button "Change Order Type" at bounding box center [102, 37] width 95 height 21
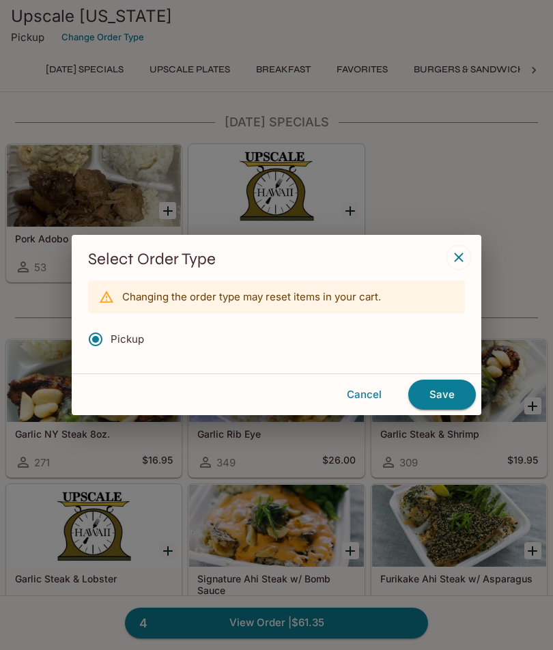
click at [451, 266] on button "button" at bounding box center [458, 257] width 23 height 23
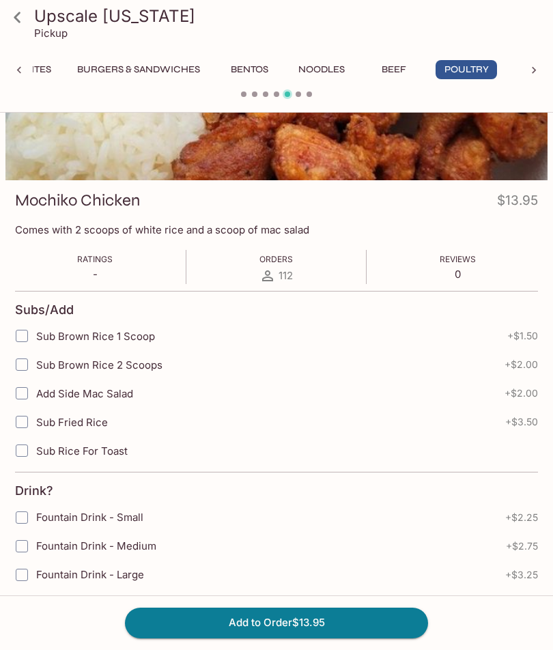
scroll to position [0, 336]
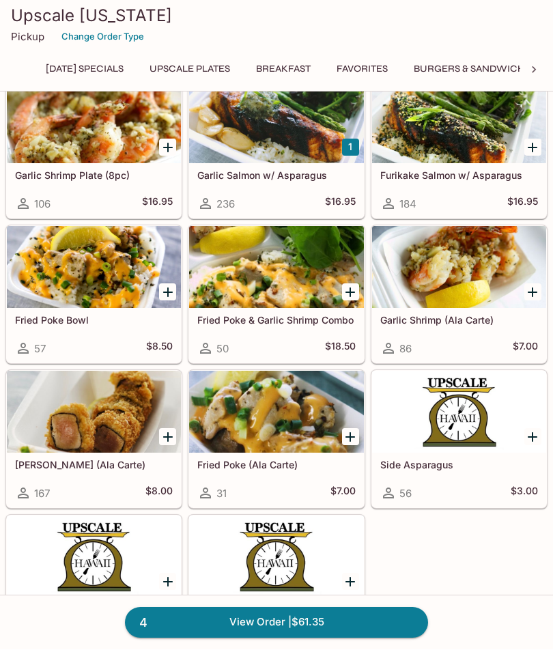
scroll to position [693, 0]
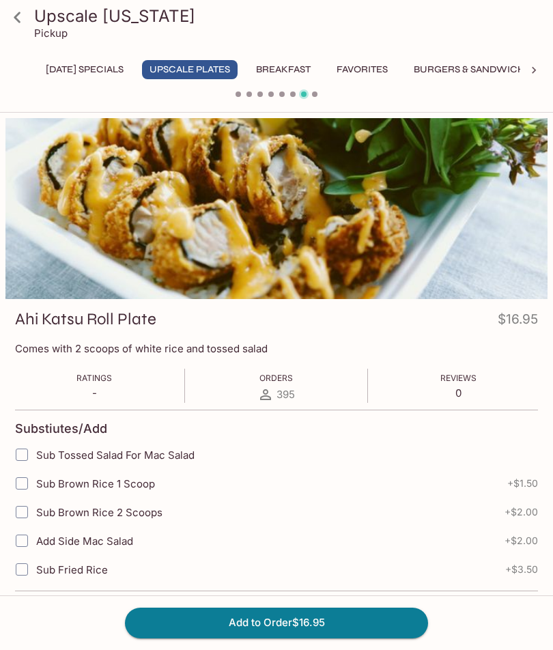
click at [47, 18] on h3 "Upscale [US_STATE]" at bounding box center [288, 15] width 508 height 21
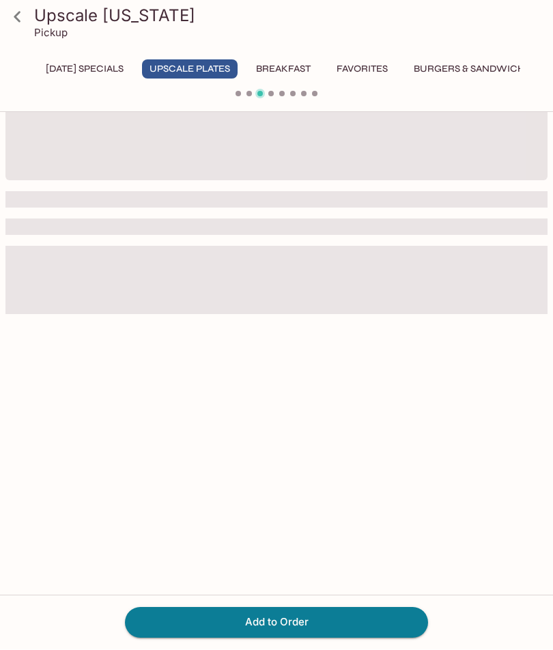
scroll to position [119, 0]
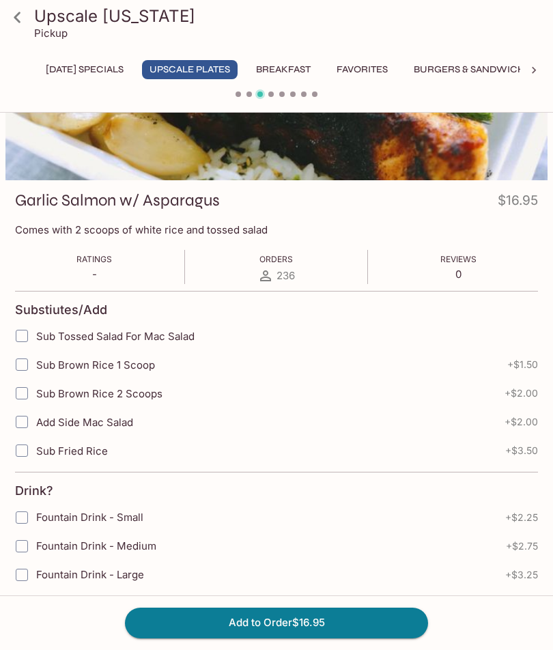
scroll to position [594, 0]
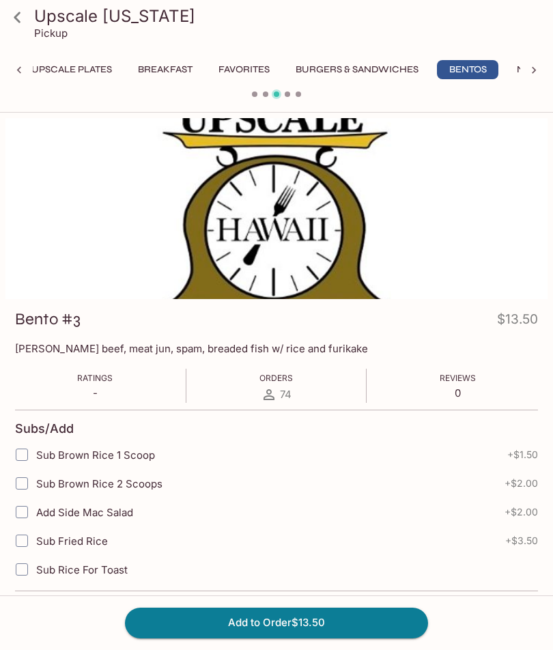
scroll to position [0, 119]
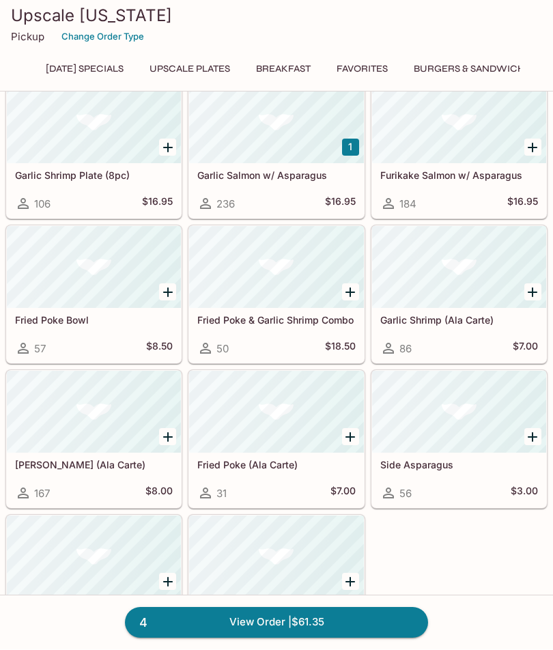
scroll to position [693, 0]
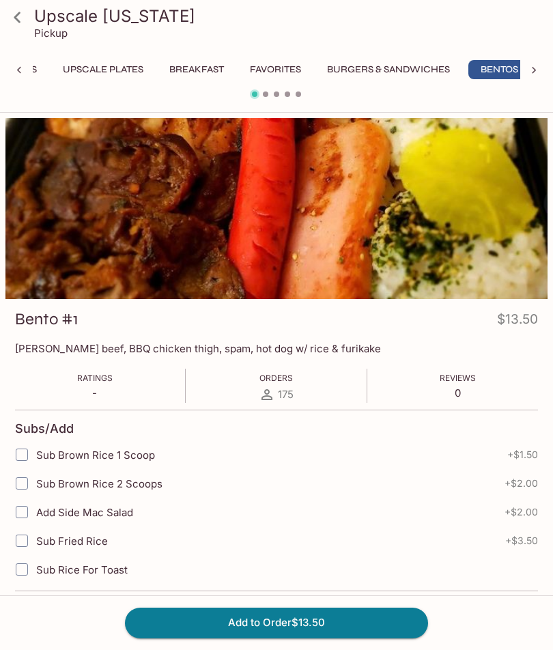
scroll to position [0, 119]
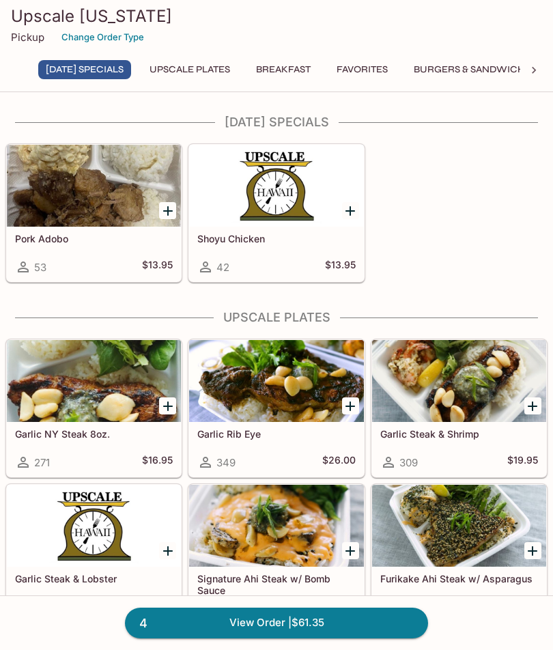
click at [68, 207] on div at bounding box center [94, 186] width 174 height 82
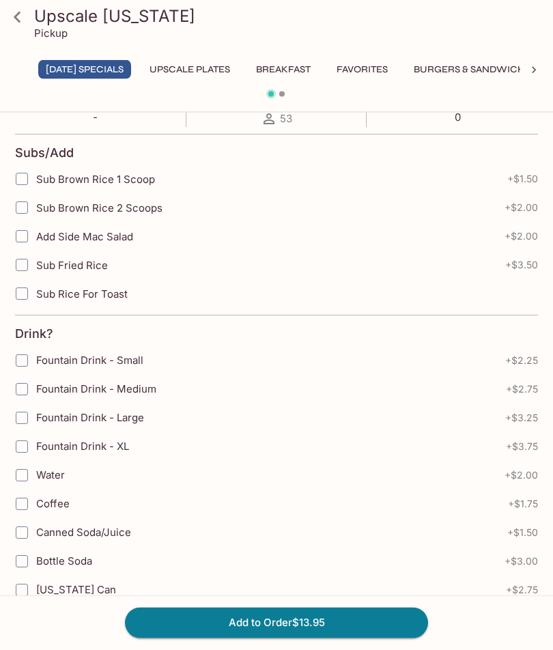
scroll to position [276, 0]
click at [203, 637] on button "Add to Order $13.95" at bounding box center [276, 622] width 303 height 30
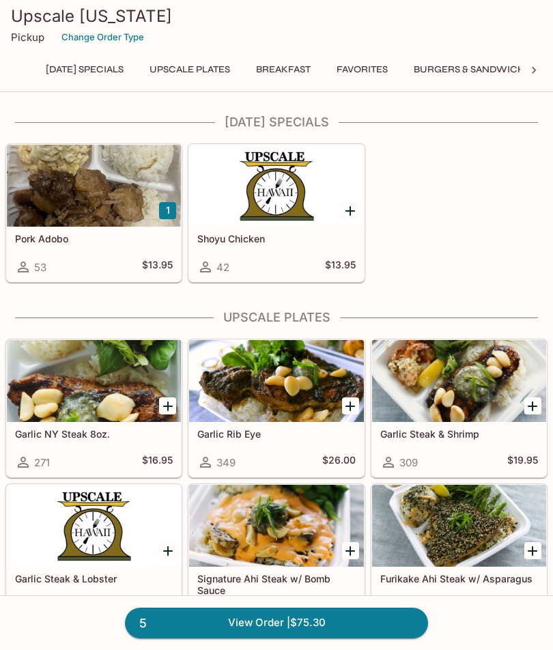
click at [230, 626] on link "5 View Order | $75.30" at bounding box center [276, 622] width 303 height 30
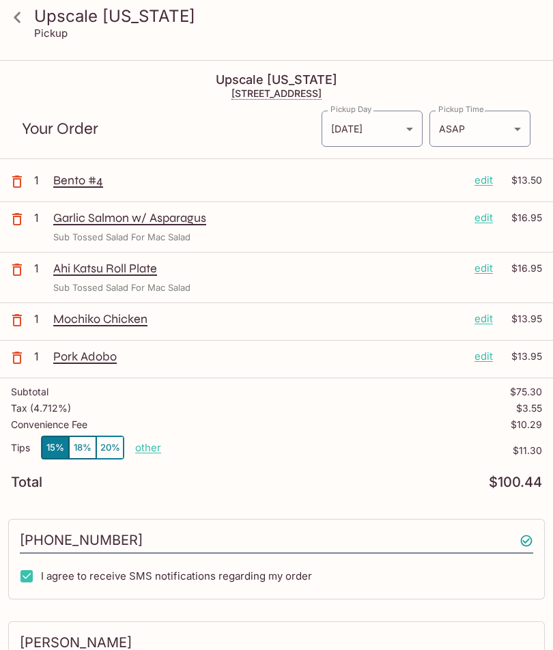
click at [14, 357] on icon "button" at bounding box center [17, 357] width 10 height 12
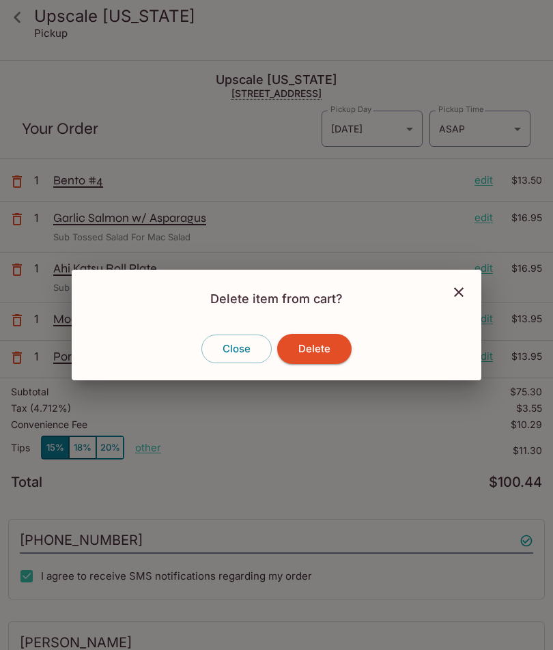
click at [317, 349] on button "Delete" at bounding box center [314, 349] width 74 height 30
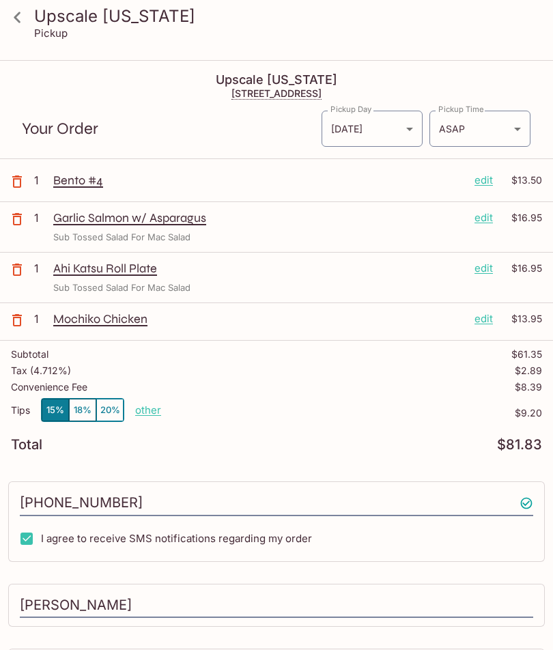
click at [149, 409] on p "other" at bounding box center [148, 409] width 26 height 13
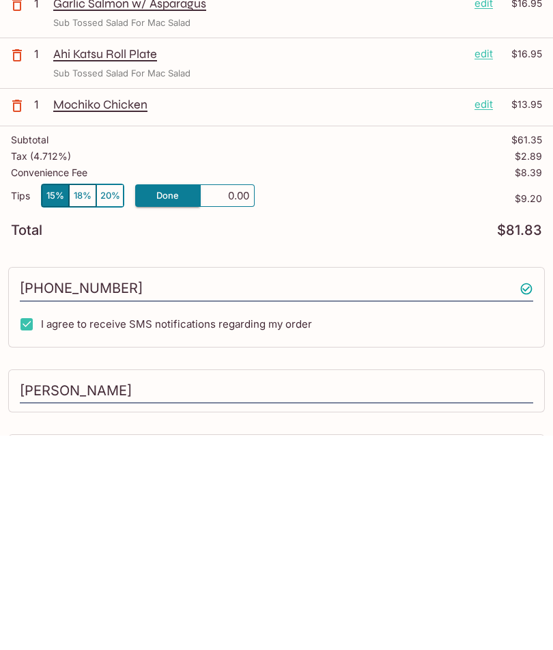
type input "0.00"
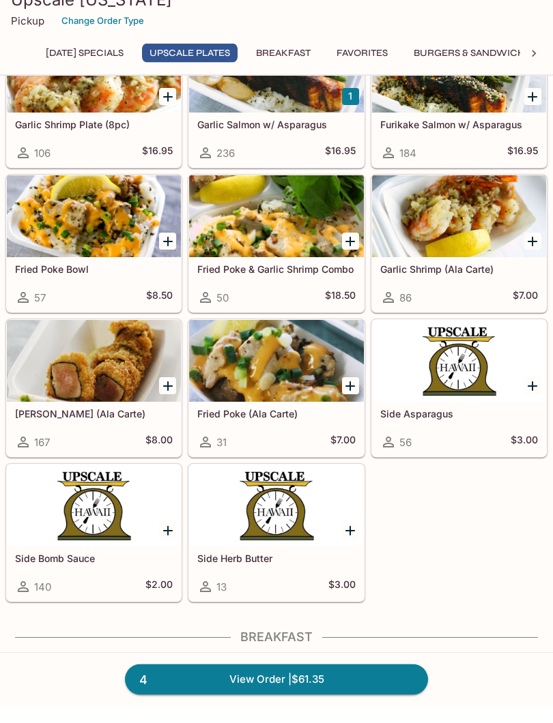
scroll to position [727, 0]
click at [270, 681] on link "4 View Order | $61.35" at bounding box center [276, 696] width 303 height 30
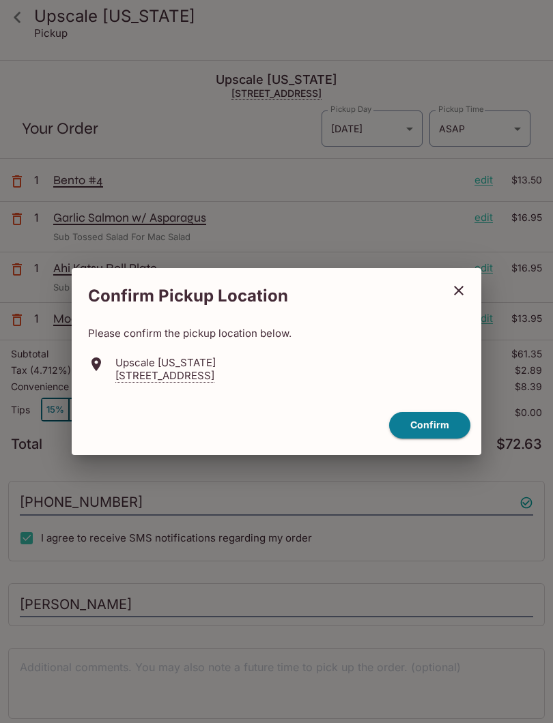
click at [418, 416] on button "Confirm" at bounding box center [429, 425] width 81 height 27
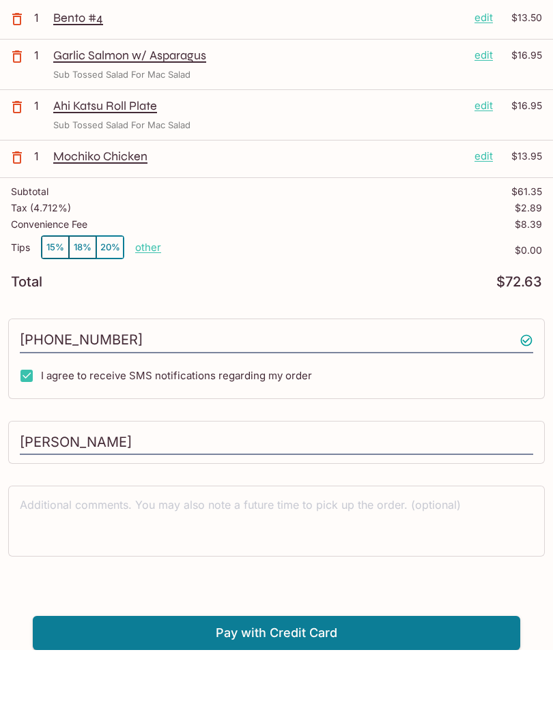
scroll to position [61, 0]
